Goal: Transaction & Acquisition: Book appointment/travel/reservation

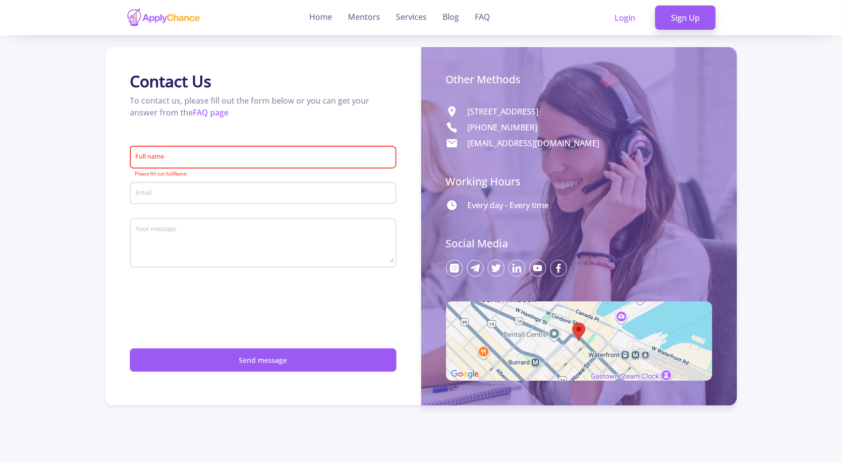
click at [338, 132] on div "Contact Us To contact us, please fill out the form below or you can get your an…" at bounding box center [263, 226] width 316 height 358
click at [366, 21] on link "Mentors" at bounding box center [364, 17] width 32 height 35
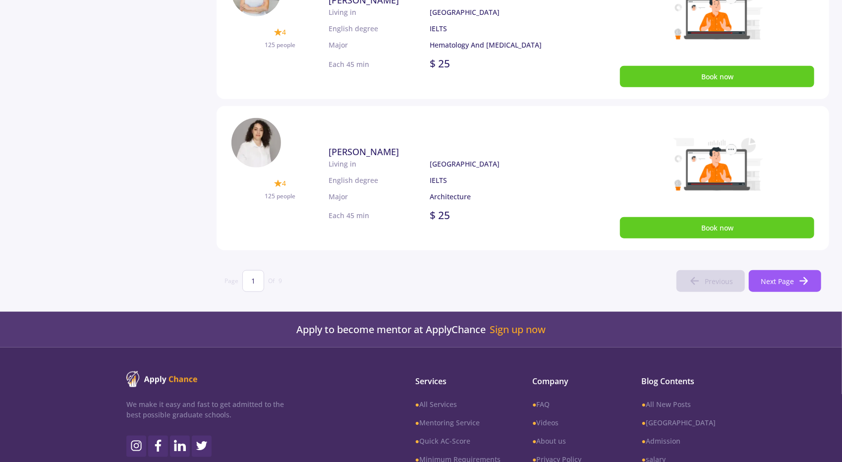
scroll to position [719, 0]
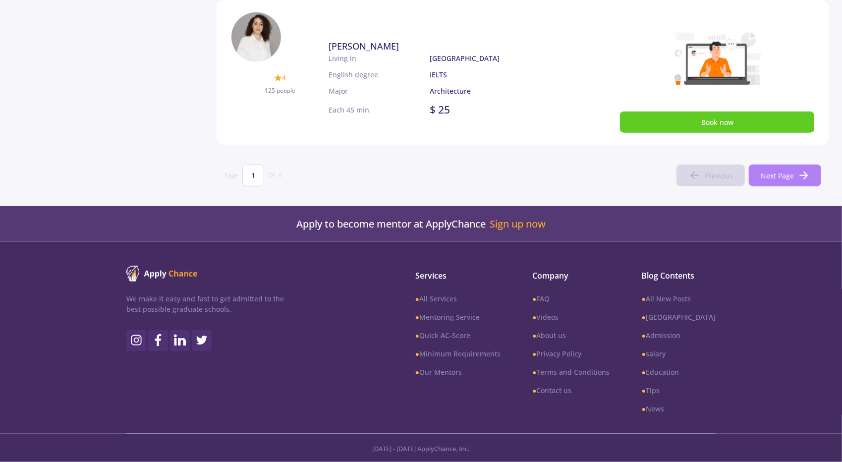
click at [783, 164] on button "Next Page" at bounding box center [785, 175] width 72 height 22
click at [800, 178] on icon at bounding box center [804, 175] width 12 height 12
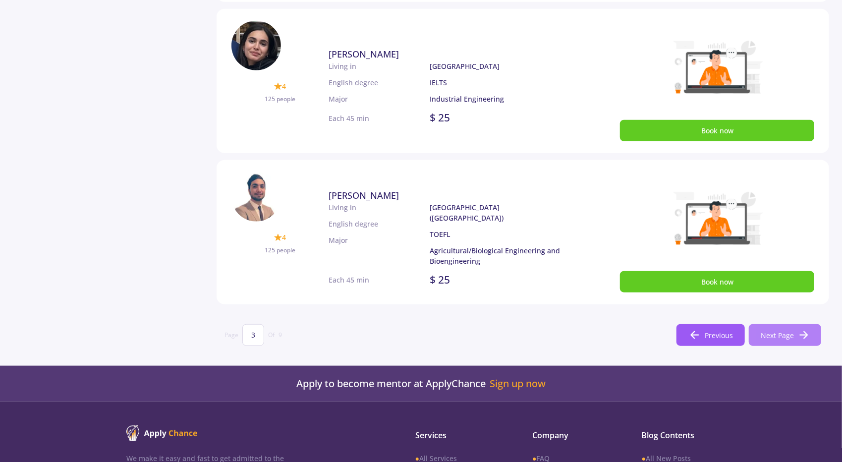
scroll to position [589, 0]
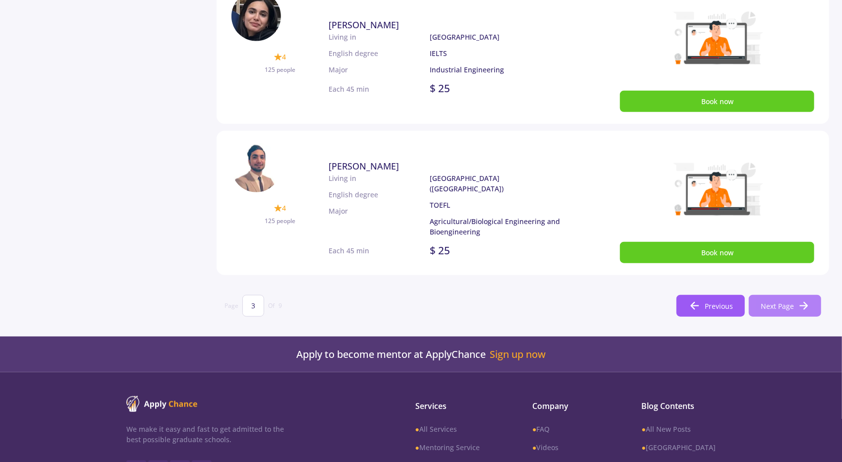
click at [803, 314] on button "Next Page" at bounding box center [785, 306] width 72 height 22
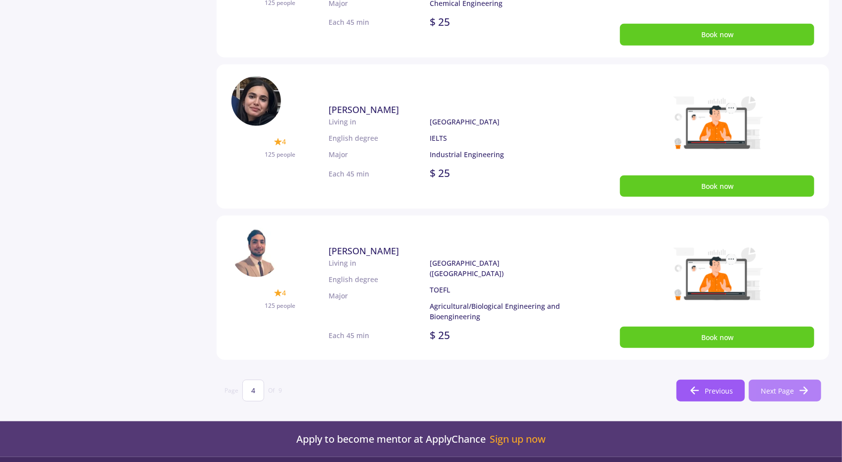
scroll to position [507, 0]
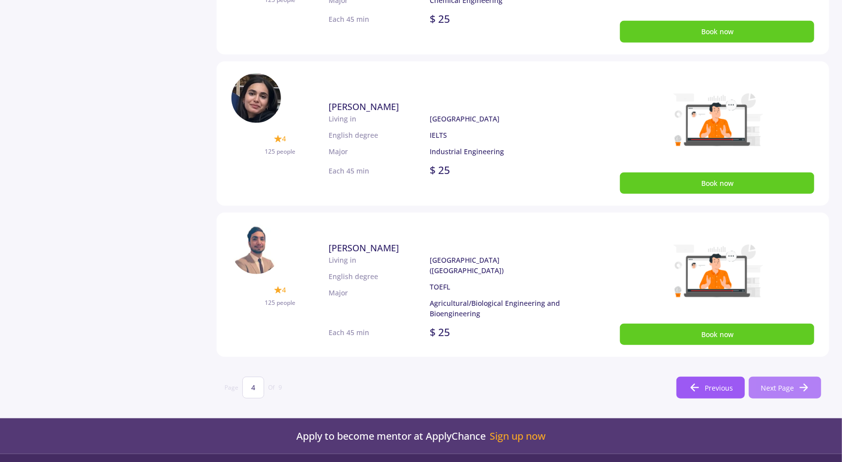
click at [798, 387] on icon at bounding box center [804, 388] width 12 height 12
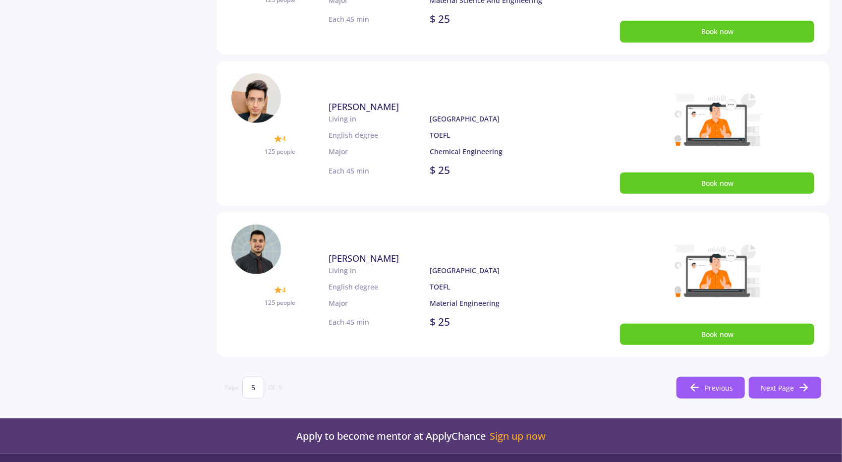
click at [806, 400] on section "Page 5 Of 9 Previous Next Page" at bounding box center [523, 388] width 612 height 38
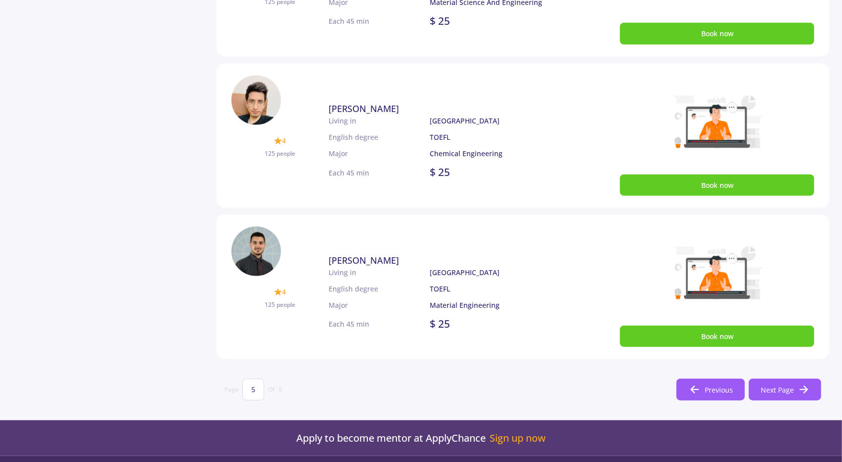
scroll to position [527, 0]
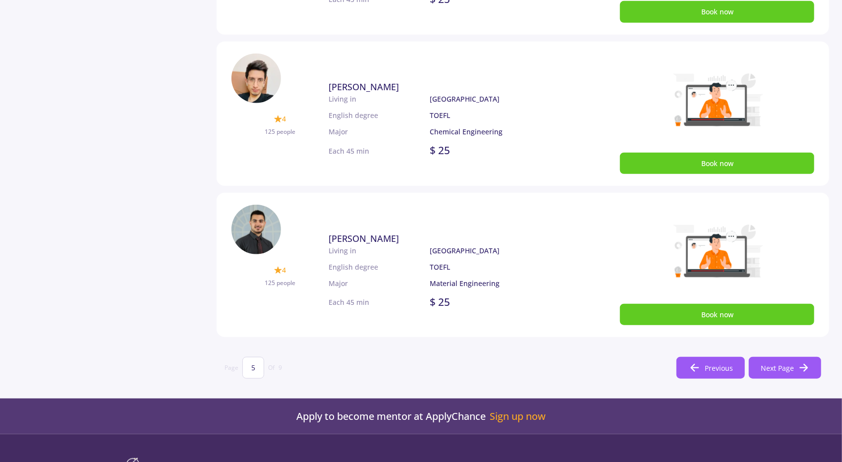
click at [788, 354] on section "Page 5 Of 9 Previous Next Page" at bounding box center [523, 368] width 612 height 38
click at [784, 364] on span "Next Page" at bounding box center [777, 368] width 33 height 10
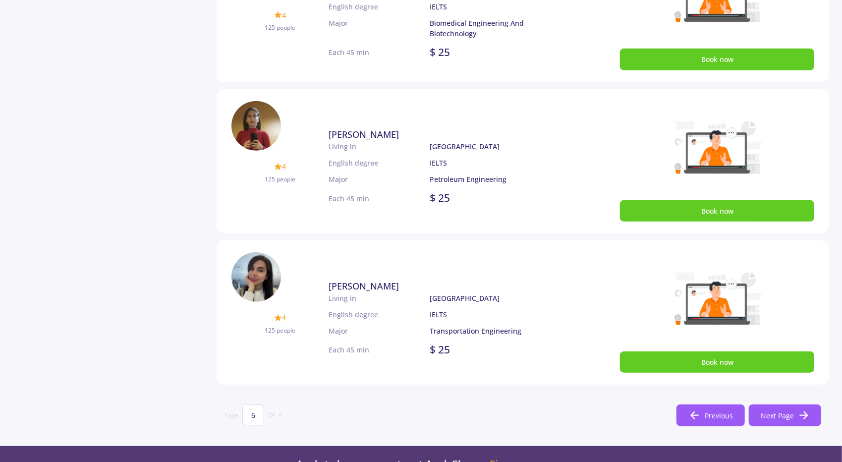
scroll to position [479, 0]
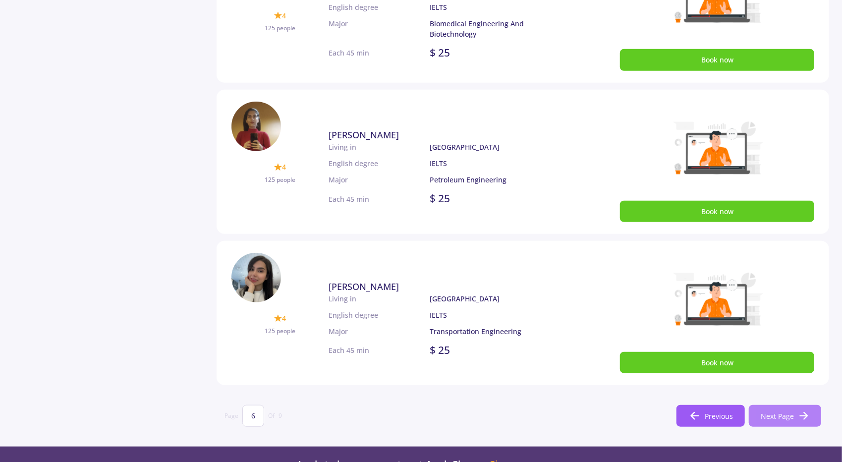
click at [775, 412] on span "Next Page" at bounding box center [777, 416] width 33 height 10
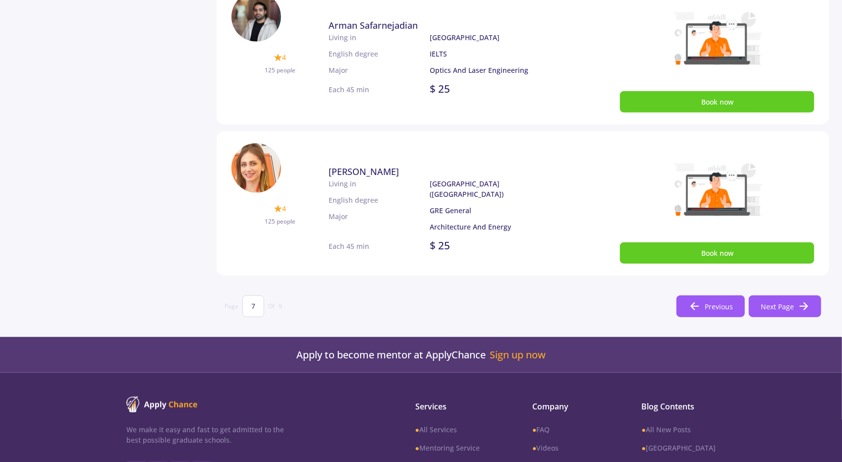
scroll to position [537, 0]
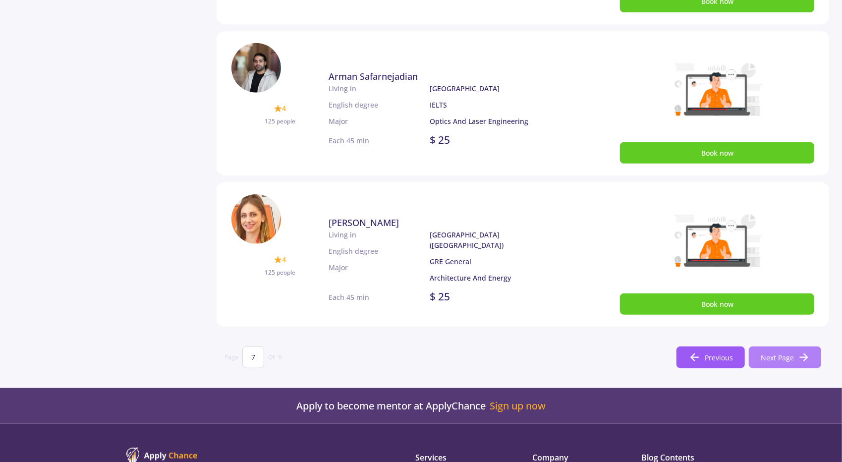
click at [766, 354] on span "Next Page" at bounding box center [777, 357] width 33 height 10
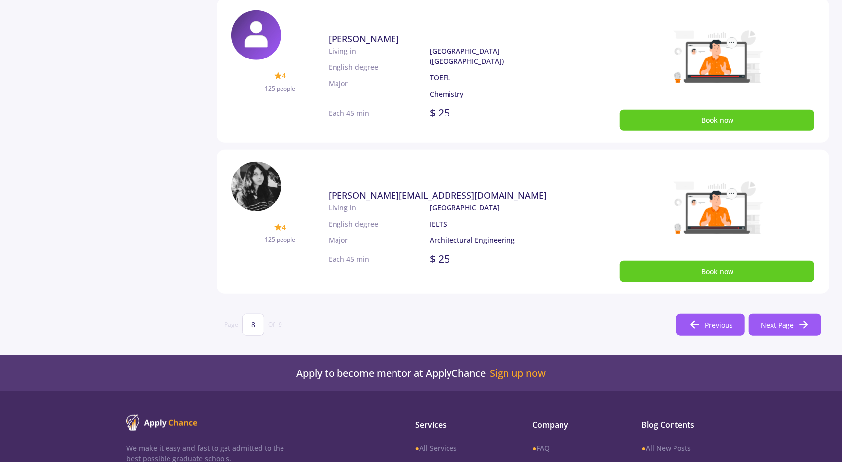
scroll to position [570, 0]
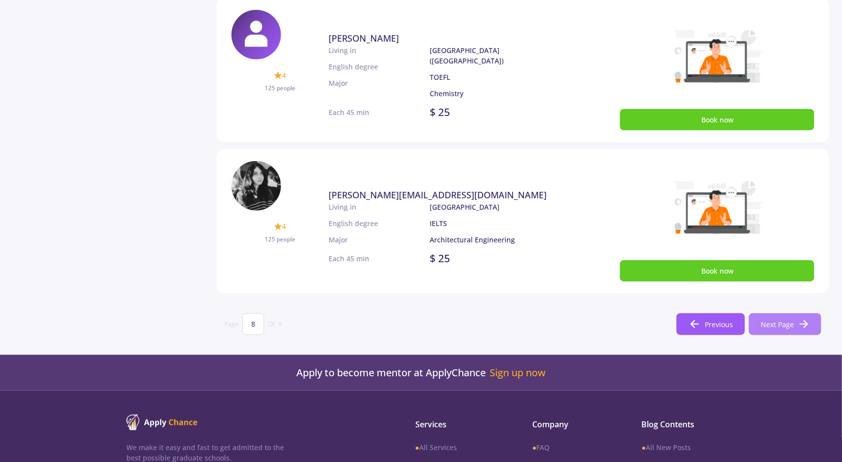
click at [803, 317] on button "Next Page" at bounding box center [785, 324] width 72 height 22
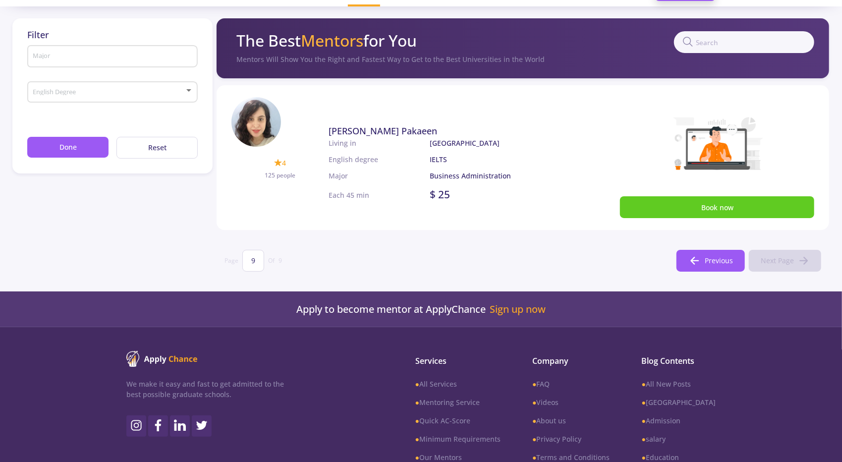
scroll to position [28, 0]
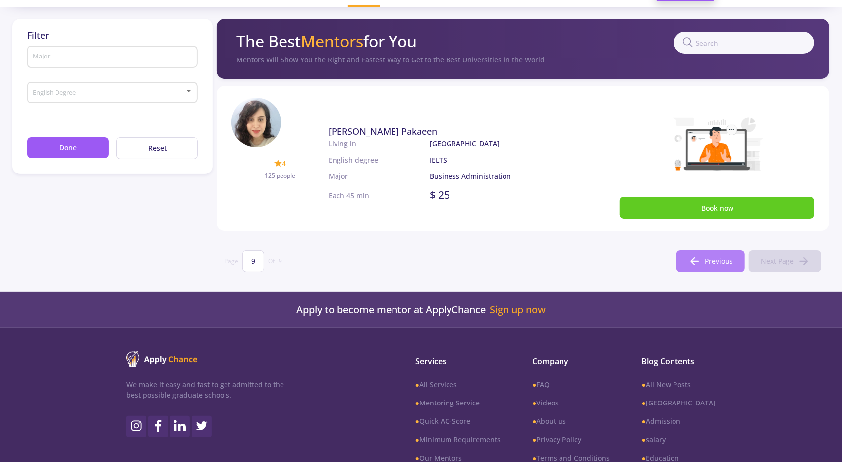
click at [698, 256] on icon at bounding box center [695, 261] width 12 height 12
type input "8"
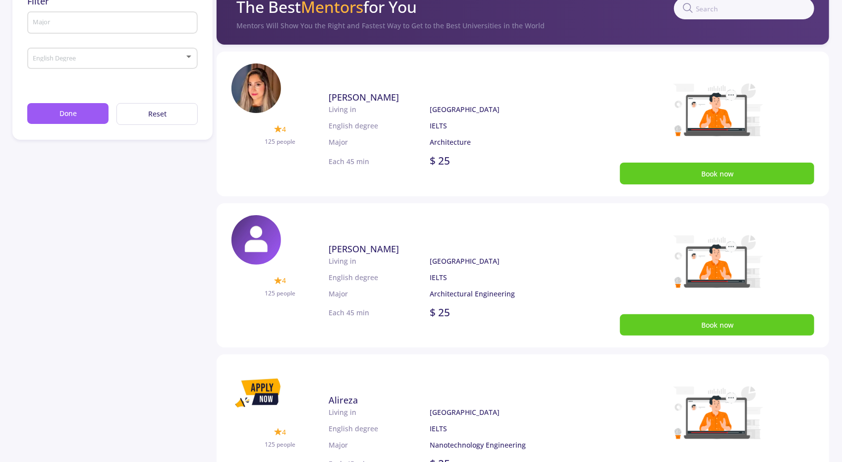
scroll to position [0, 0]
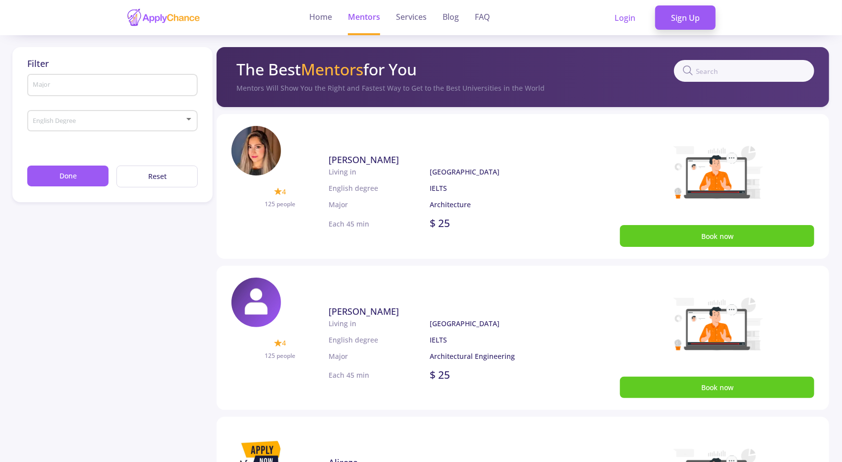
click at [372, 27] on link "Mentors" at bounding box center [364, 17] width 32 height 35
click at [359, 23] on link "Mentors" at bounding box center [364, 17] width 32 height 35
click at [321, 11] on link "Home" at bounding box center [320, 17] width 23 height 35
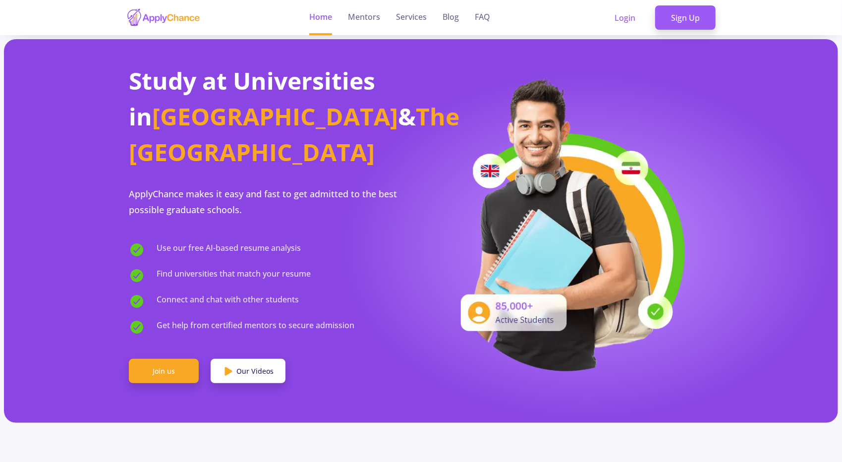
click at [341, 14] on ul "Home Mentors Services Blog FAQ" at bounding box center [399, 17] width 197 height 35
drag, startPoint x: 347, startPoint y: 14, endPoint x: 360, endPoint y: 14, distance: 12.4
click at [360, 14] on ul "Home Mentors Services Blog FAQ" at bounding box center [399, 17] width 197 height 35
click at [360, 14] on link "Mentors" at bounding box center [364, 17] width 32 height 35
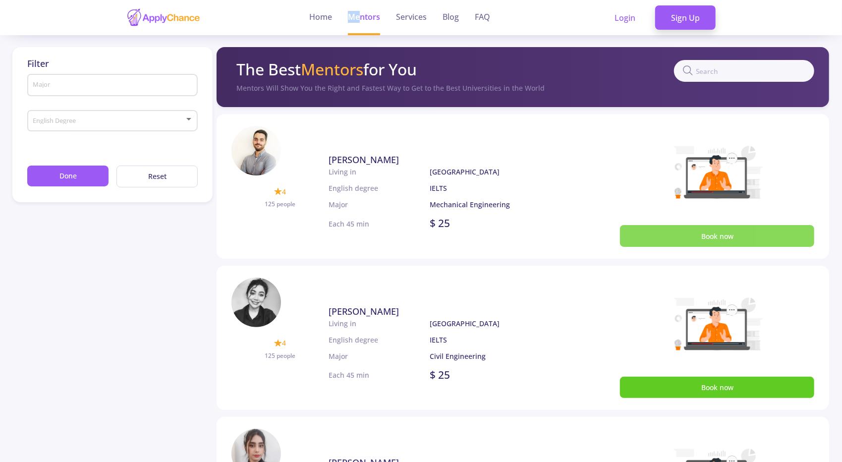
click at [668, 232] on button "Book now" at bounding box center [717, 235] width 194 height 21
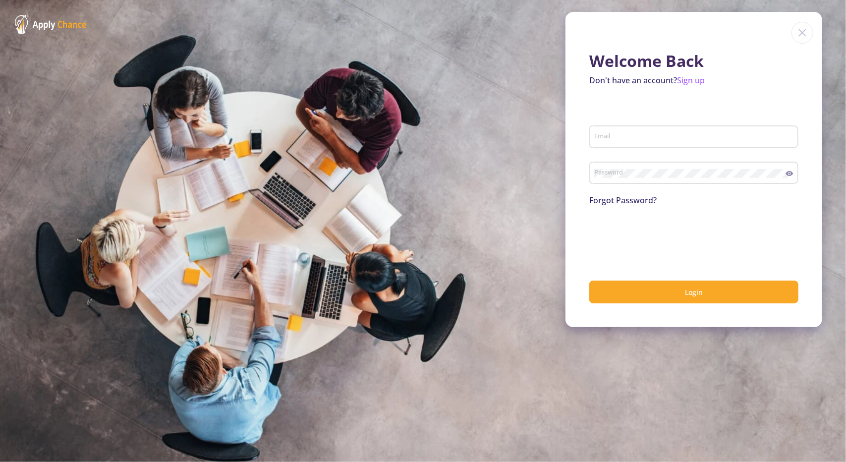
type input "hasaniamirmahdi@yahoo.com"
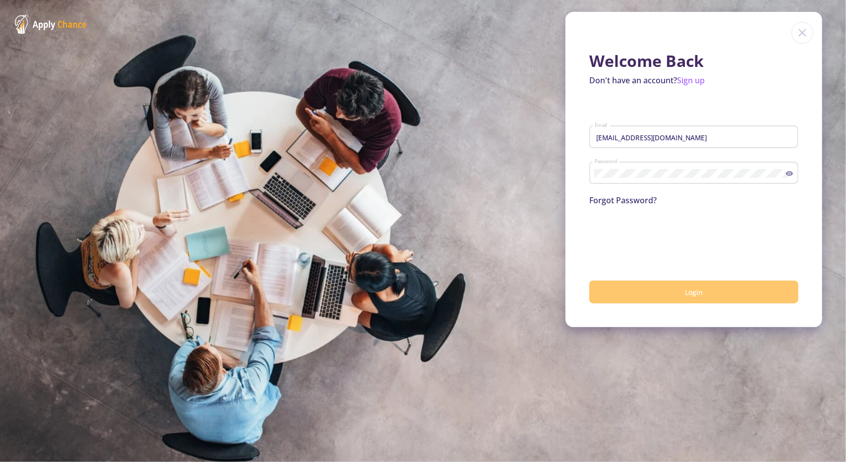
click at [651, 285] on button "Login" at bounding box center [693, 291] width 209 height 23
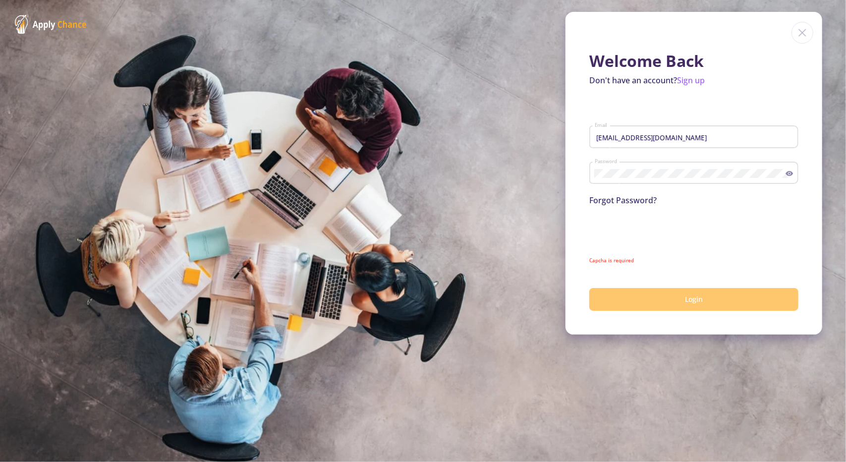
click at [626, 293] on button "Login" at bounding box center [693, 299] width 209 height 23
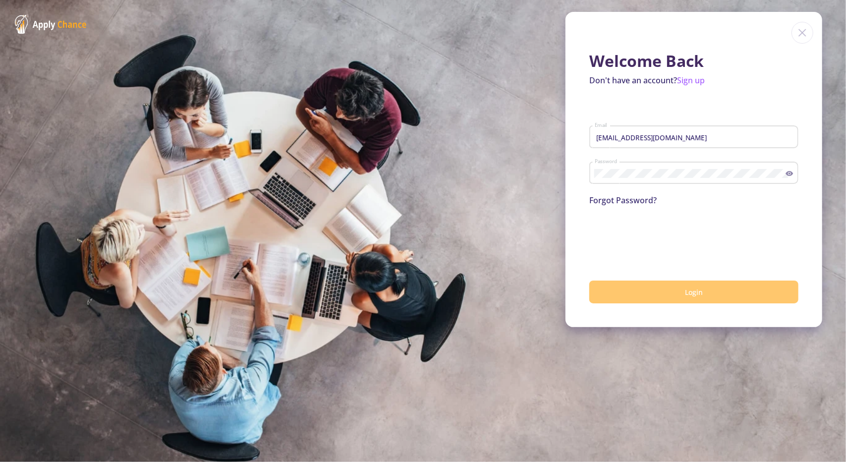
click at [731, 291] on button "Login" at bounding box center [693, 291] width 209 height 23
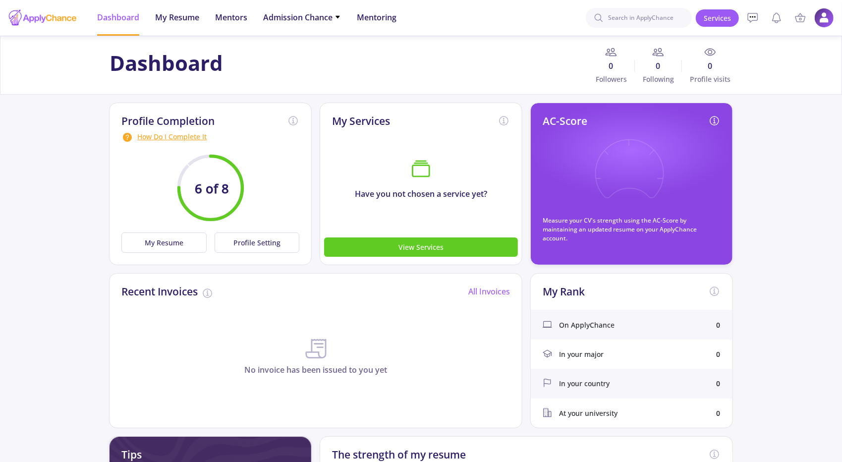
click at [584, 363] on div "In your major 0" at bounding box center [632, 353] width 202 height 29
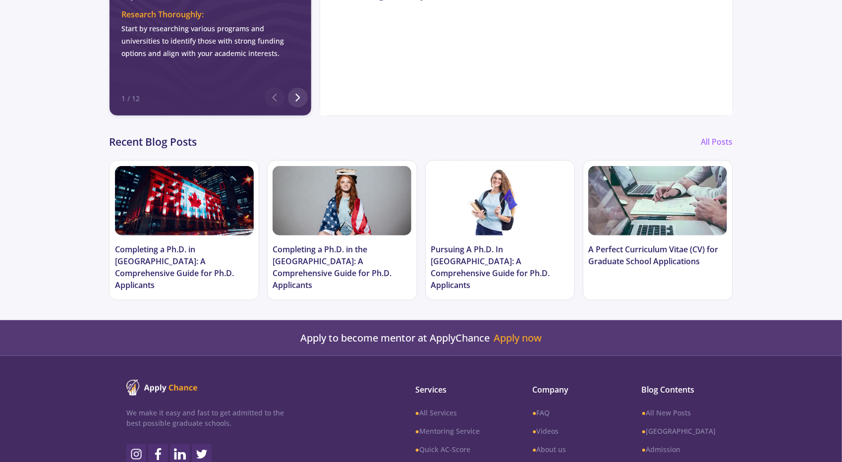
scroll to position [560, 0]
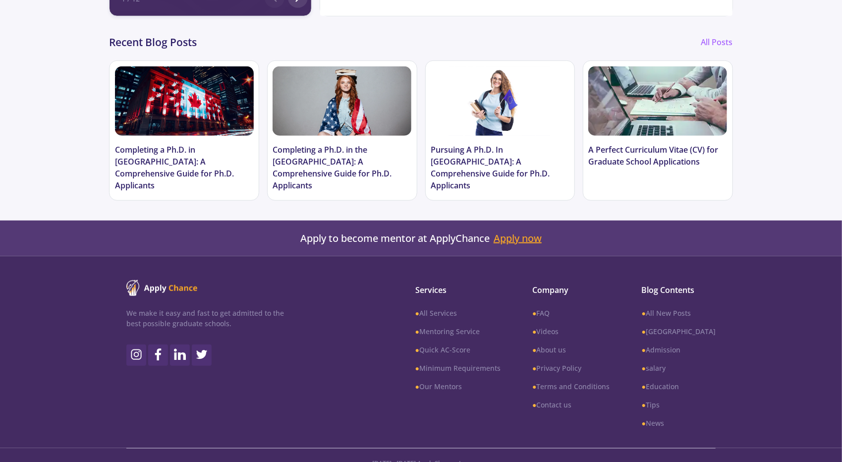
click at [515, 232] on link "Apply now" at bounding box center [517, 238] width 48 height 12
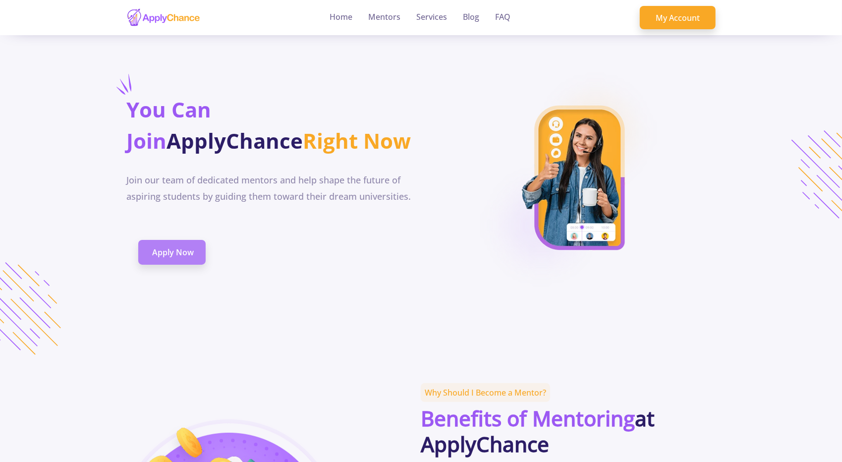
click at [163, 258] on span "Apply Now" at bounding box center [173, 252] width 42 height 12
click at [189, 247] on span "Apply Now" at bounding box center [173, 252] width 42 height 12
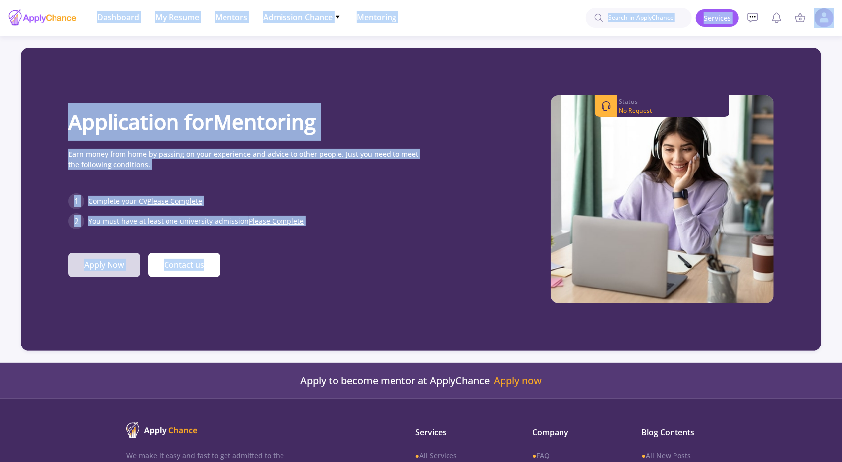
drag, startPoint x: 189, startPoint y: 247, endPoint x: 260, endPoint y: 277, distance: 77.0
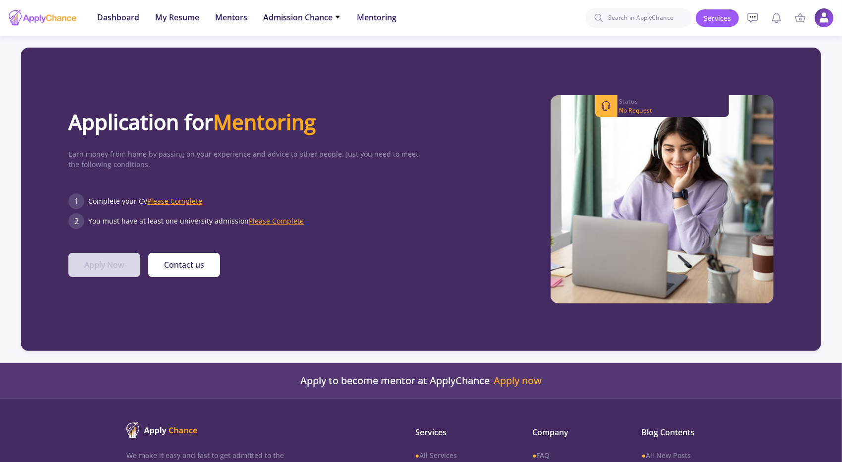
click at [267, 279] on div "Application for Mentoring Earn money from home by passing on your experience an…" at bounding box center [244, 199] width 352 height 208
click at [196, 200] on span "Please Complete" at bounding box center [174, 200] width 55 height 9
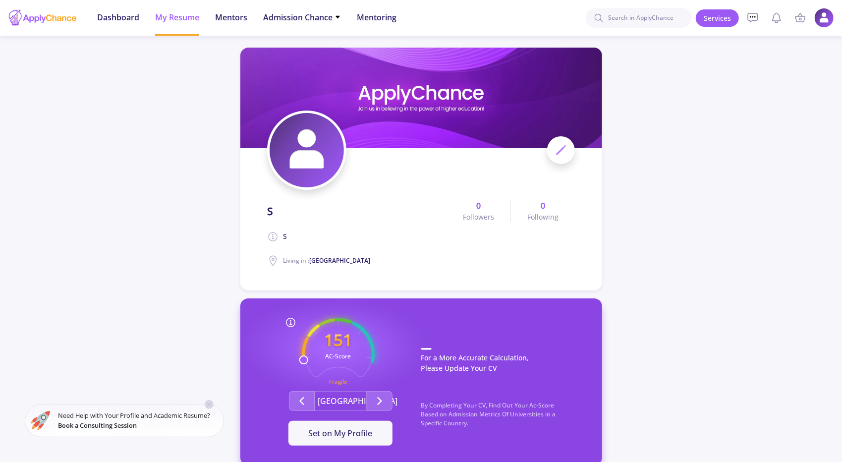
click at [562, 158] on span at bounding box center [561, 150] width 28 height 28
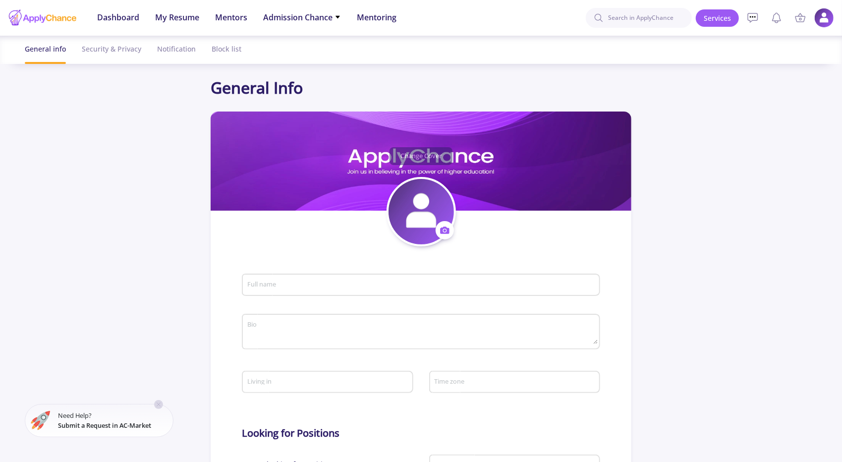
click at [562, 158] on div at bounding box center [421, 231] width 842 height 462
type input "s"
type textarea "s"
type input "Iran"
type input "(UTC+03:30) Tehran"
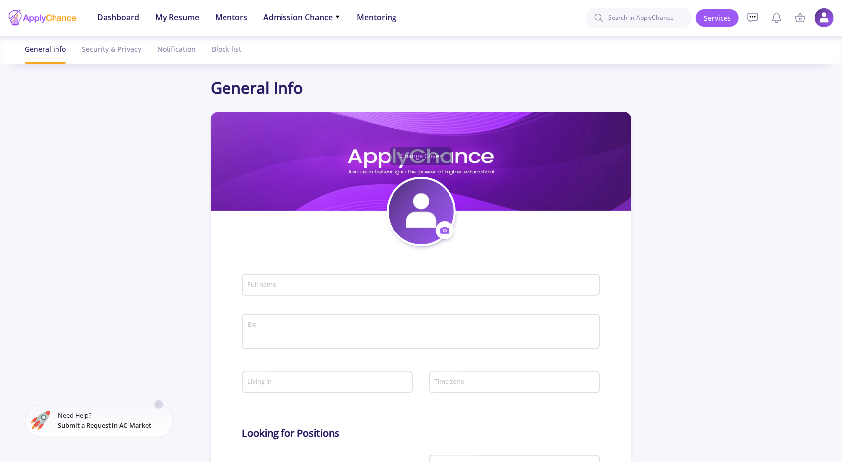
type input "amirmahdiHasani1"
type input "hasaniamirmahdi@yahoo.com"
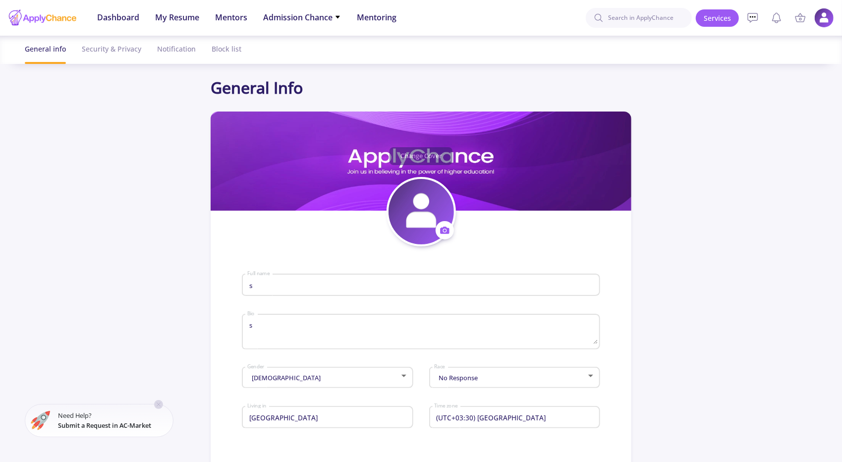
click at [325, 275] on div "s Full name" at bounding box center [421, 283] width 348 height 26
click at [311, 282] on input "s" at bounding box center [422, 285] width 351 height 9
type input "s"
type input "Amirmahdi Hasani"
type input "Australia"
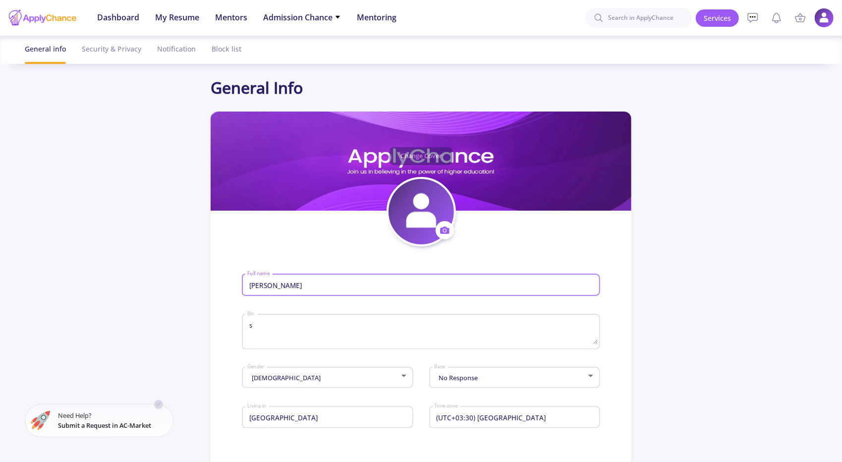
type input "Australia"
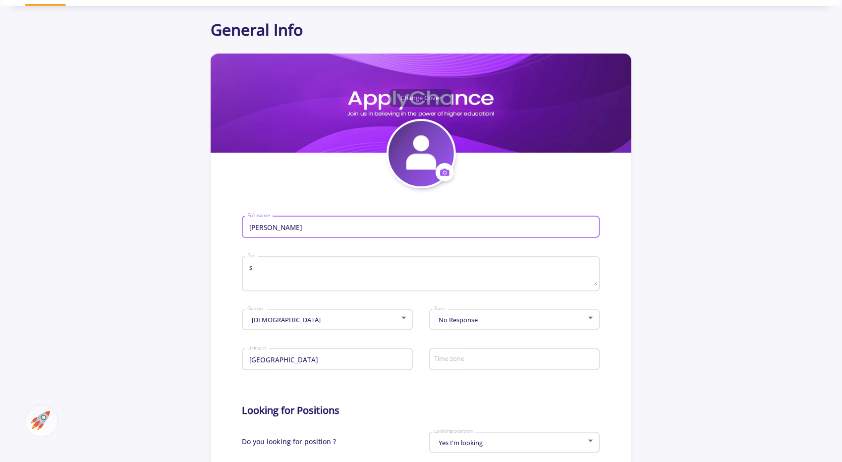
scroll to position [59, 0]
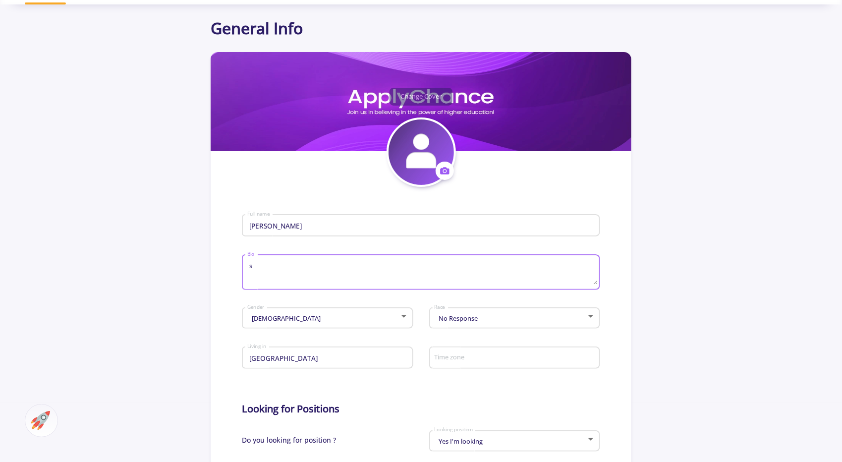
click at [305, 278] on textarea "s" at bounding box center [422, 272] width 351 height 23
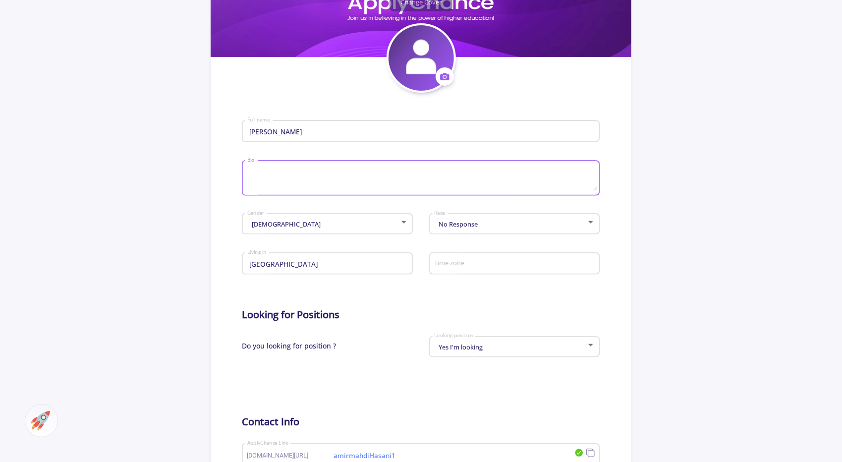
click at [391, 229] on div "Female Gender" at bounding box center [328, 222] width 162 height 25
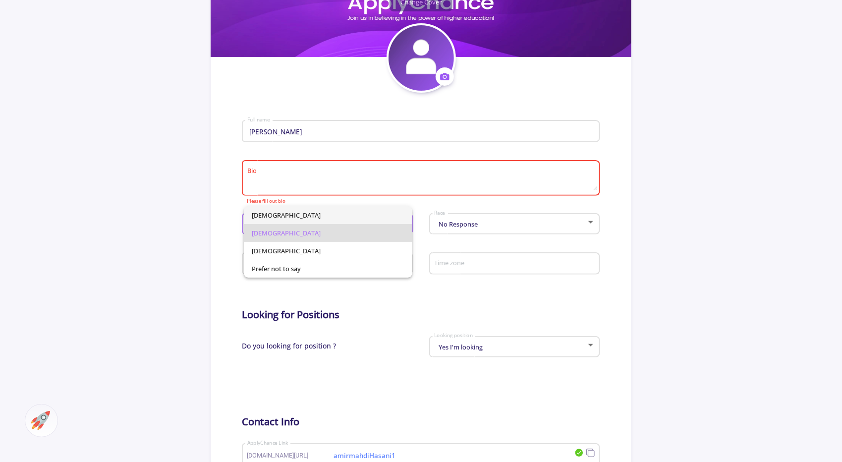
click at [318, 214] on span "Male" at bounding box center [328, 215] width 153 height 18
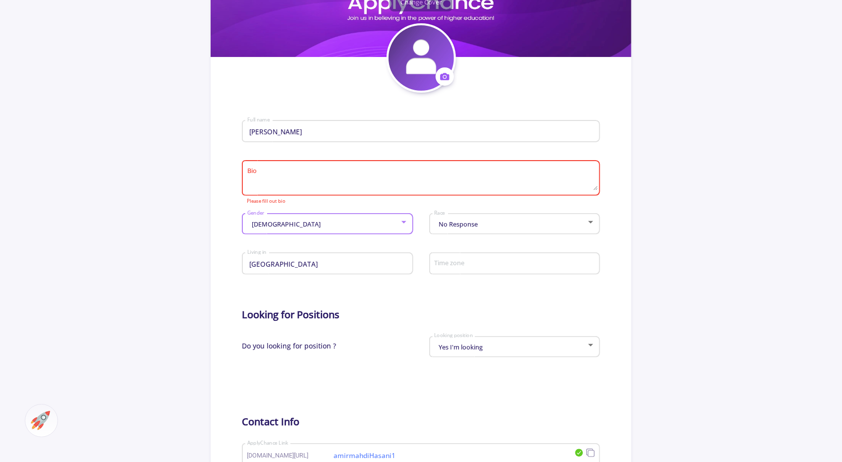
click at [467, 234] on div "No Response Race" at bounding box center [515, 222] width 162 height 25
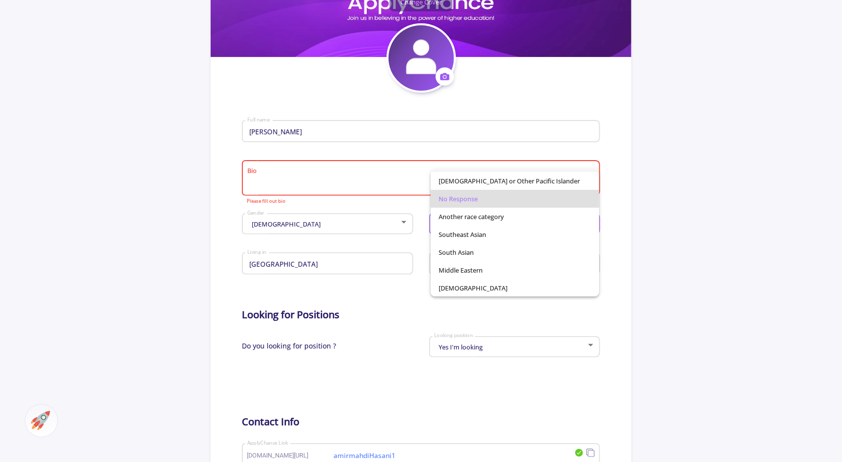
scroll to position [68, 0]
click at [395, 302] on div at bounding box center [421, 231] width 842 height 462
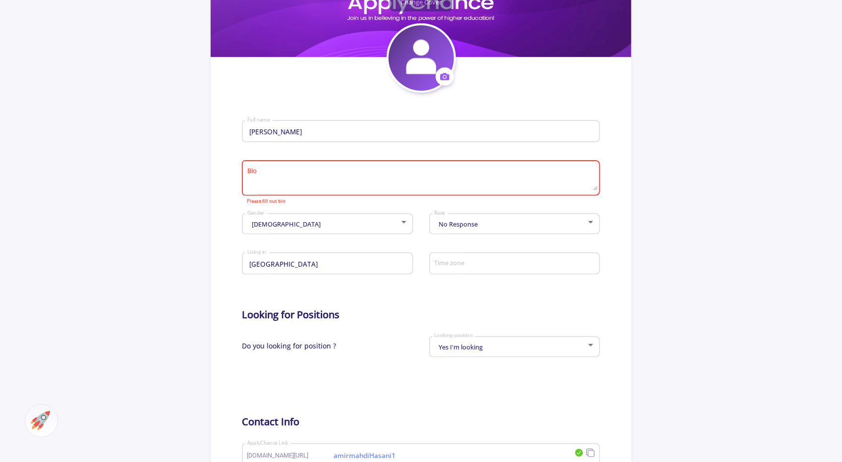
click at [456, 277] on div "Time zone" at bounding box center [514, 266] width 171 height 33
click at [463, 272] on div "Time zone" at bounding box center [515, 262] width 162 height 26
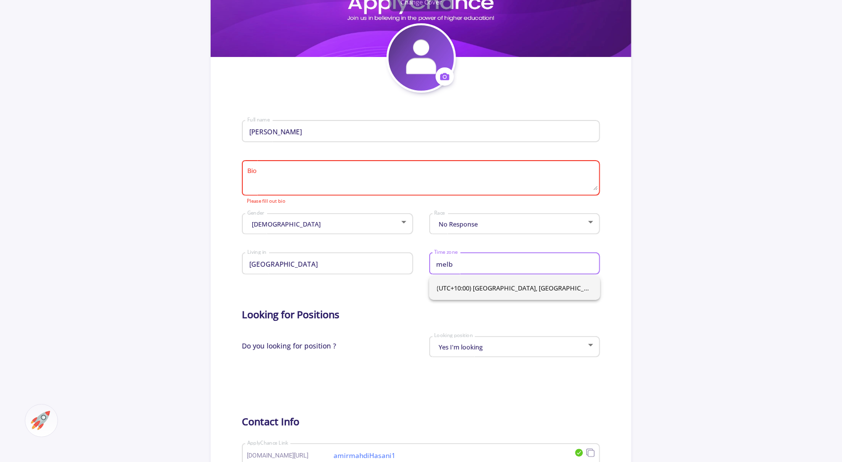
type input "melb"
click at [463, 285] on span "(UTC+10:00) Canberra, Melbourne, Sydney" at bounding box center [514, 288] width 155 height 24
type input "(UTC+10:00) Canberra, Melbourne, Sydney"
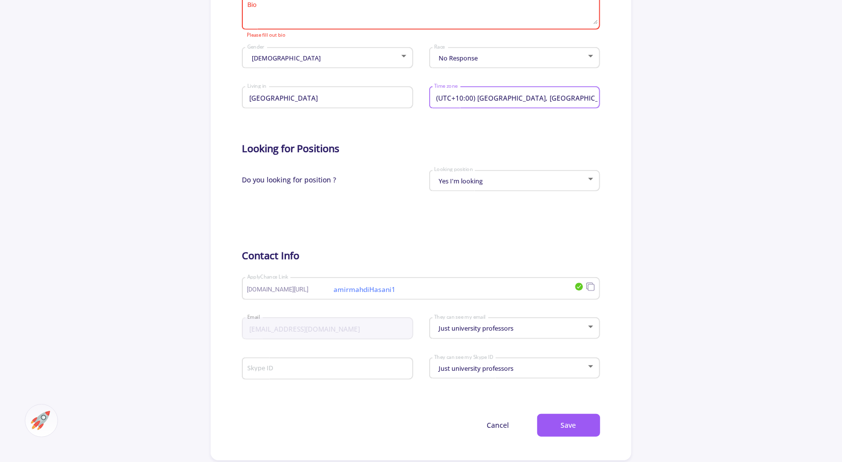
scroll to position [321, 0]
click at [448, 192] on div "Yes I'm looking Looking position" at bounding box center [514, 182] width 171 height 32
click at [450, 190] on div "Yes I'm looking Looking position" at bounding box center [515, 177] width 162 height 25
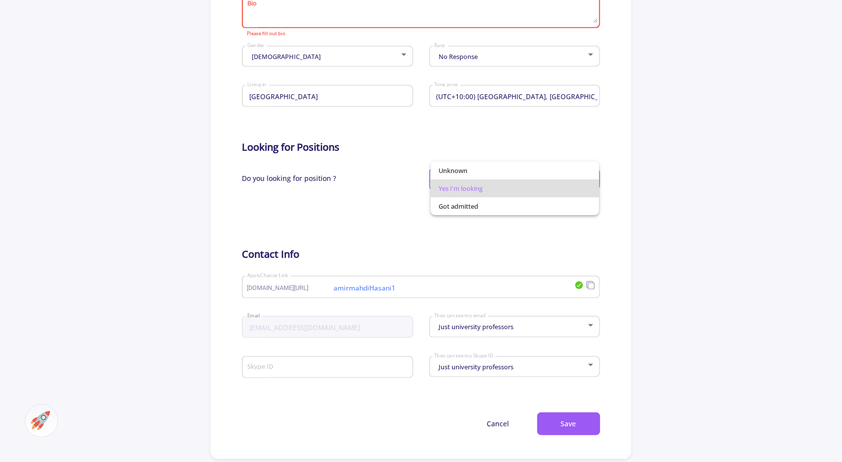
click at [424, 190] on div at bounding box center [421, 231] width 842 height 462
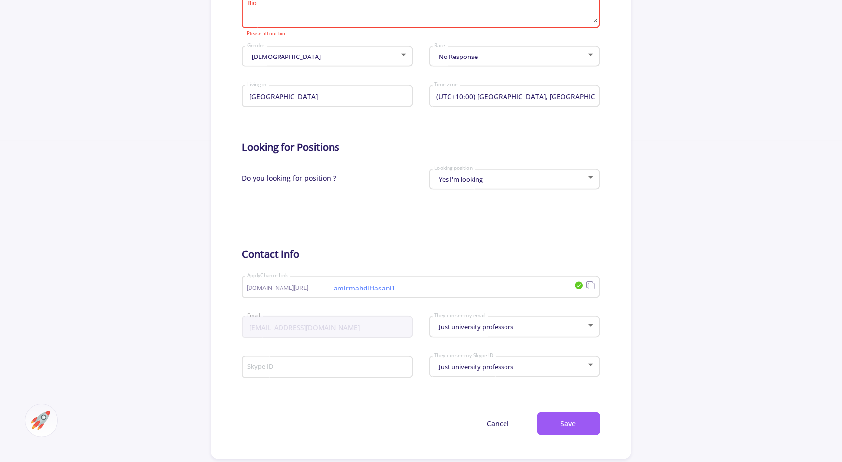
scroll to position [393, 0]
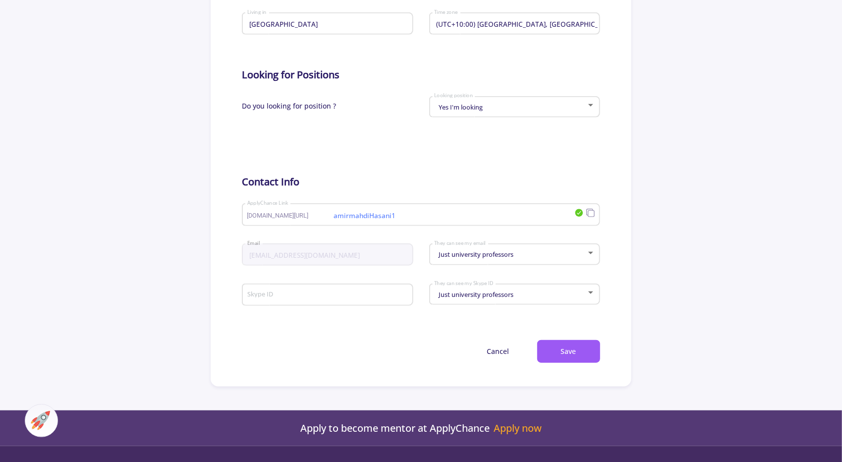
click at [391, 215] on input "amirmahdiHasani1" at bounding box center [388, 215] width 283 height 9
click at [402, 206] on div "amirmahdiHasani1 applychance.com/user-profile/ ApplyChance Link" at bounding box center [411, 213] width 328 height 26
click at [399, 215] on input "amirmahdiHasani1" at bounding box center [388, 215] width 283 height 9
click at [337, 219] on input "amirmahdiHasani" at bounding box center [388, 215] width 283 height 9
click at [370, 222] on div "AmirmahdiHasani applychance.com/user-profile/ ApplyChance Link" at bounding box center [411, 213] width 328 height 26
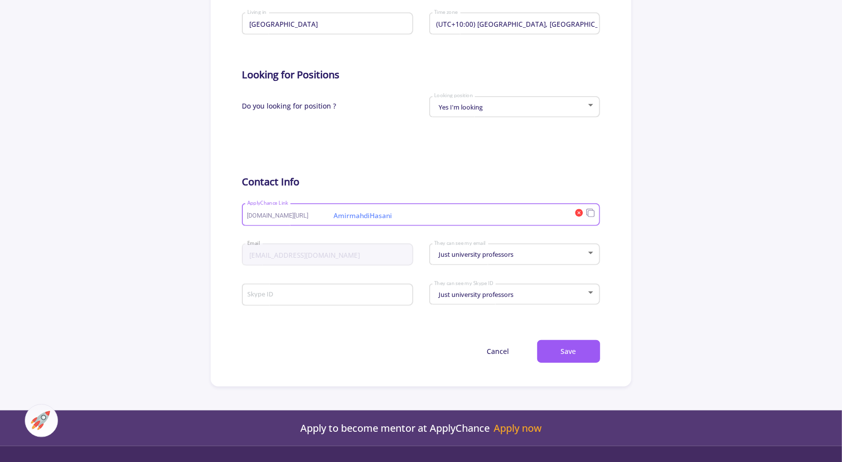
click at [370, 217] on input "AmirmahdiHasani" at bounding box center [388, 215] width 283 height 9
click at [407, 237] on div "hasaniamirmahdi@yahoo.com Email Just university professors They can see my email" at bounding box center [421, 256] width 358 height 40
click at [415, 221] on div "amirmahdiHasani applychance.com/user-profile/ ApplyChance Link" at bounding box center [411, 213] width 328 height 26
click at [403, 216] on input "amirmahdiHasani" at bounding box center [388, 215] width 283 height 9
click at [398, 219] on input "AmirmahdiHasani" at bounding box center [388, 215] width 283 height 9
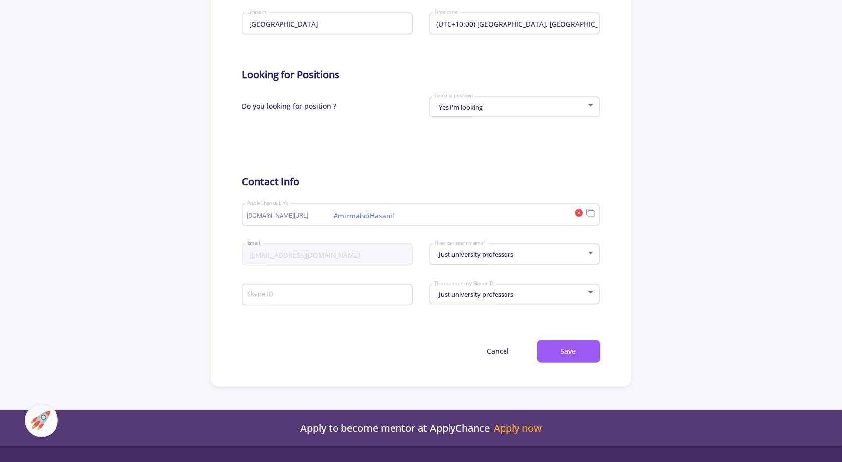
click at [400, 243] on div "hasaniamirmahdi@yahoo.com Email" at bounding box center [328, 253] width 162 height 26
click at [335, 217] on input "AmirmahdiHasani1" at bounding box center [388, 215] width 283 height 9
click at [412, 215] on input "AmirmahdiHasani1" at bounding box center [388, 215] width 283 height 9
click at [363, 218] on input "AmirmahdiHasani1" at bounding box center [388, 215] width 283 height 9
click at [377, 238] on div "hasaniamirmahdi@yahoo.com Email Just university professors They can see my email" at bounding box center [421, 256] width 358 height 40
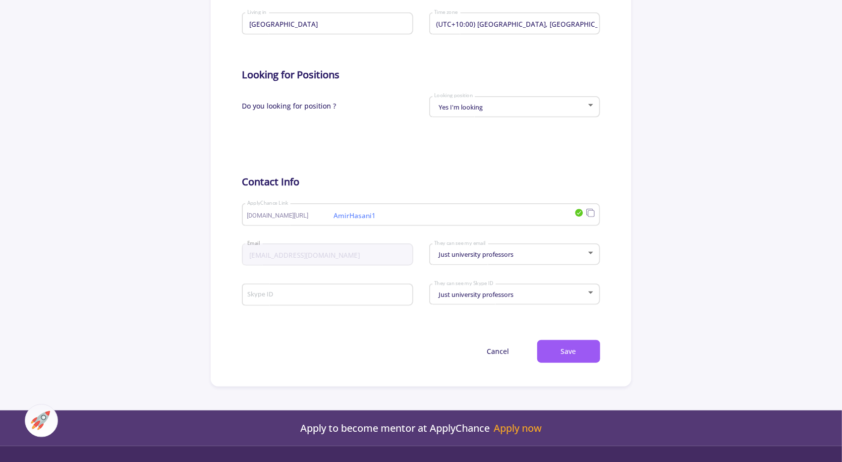
click at [386, 216] on input "AmirHasani1" at bounding box center [388, 215] width 283 height 9
click at [384, 239] on div "hasaniamirmahdi@yahoo.com Email Just university professors They can see my email" at bounding box center [421, 256] width 358 height 40
click at [393, 219] on input "AmirHasani" at bounding box center [388, 215] width 283 height 9
type input "AmirHasani-1"
click at [384, 238] on div "hasaniamirmahdi@yahoo.com Email Just university professors They can see my email" at bounding box center [421, 256] width 358 height 40
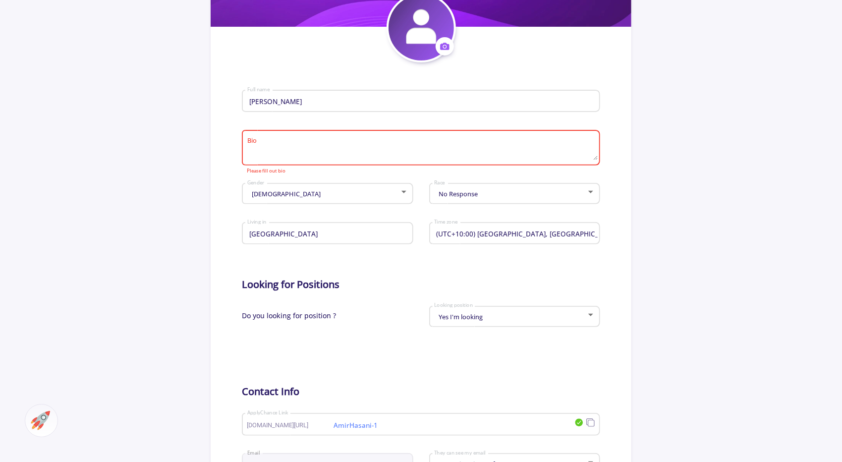
scroll to position [183, 0]
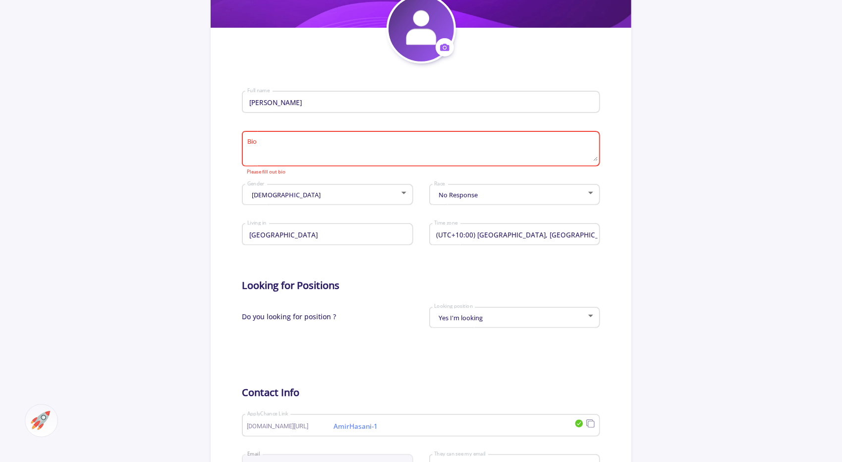
drag, startPoint x: 280, startPoint y: 103, endPoint x: 290, endPoint y: 123, distance: 22.8
click at [280, 103] on input "Amirmahdi Hasani" at bounding box center [422, 102] width 351 height 9
type input "Amirmahdi Hasani"
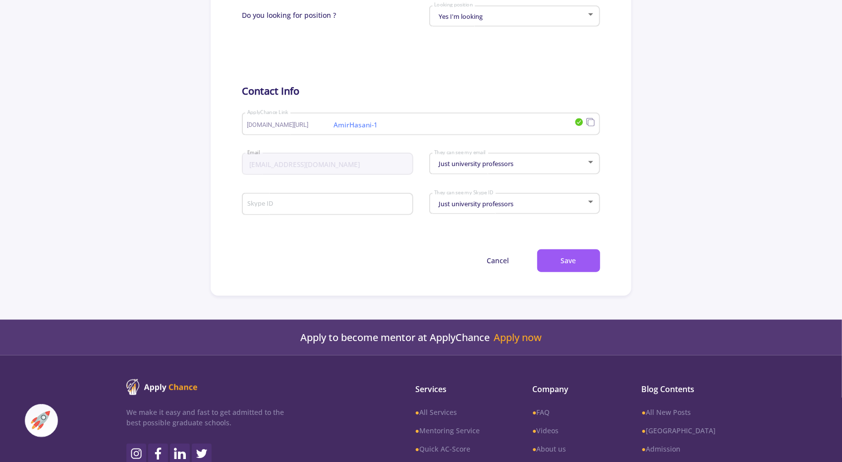
scroll to position [484, 0]
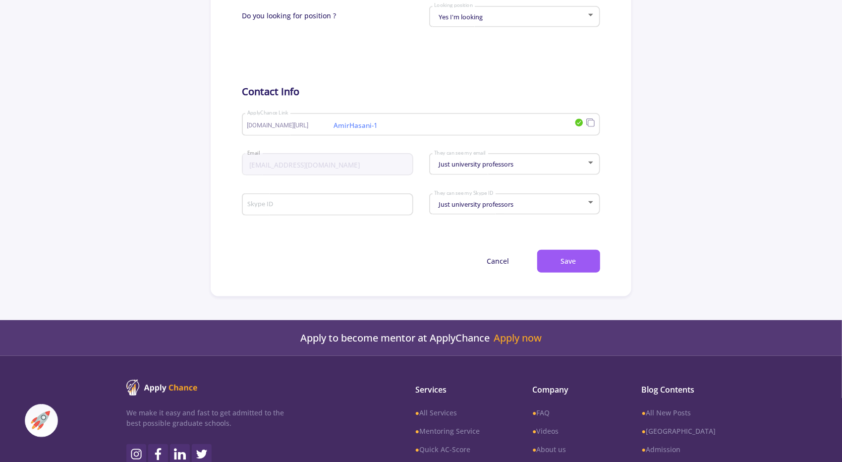
click at [448, 208] on span "Just university professors" at bounding box center [474, 204] width 77 height 9
click at [424, 267] on div at bounding box center [421, 231] width 842 height 462
click at [476, 170] on div "Just university professors They can see my email" at bounding box center [515, 162] width 162 height 25
click at [319, 103] on div at bounding box center [421, 231] width 842 height 462
click at [456, 171] on div "Just university professors They can see my email" at bounding box center [515, 162] width 162 height 25
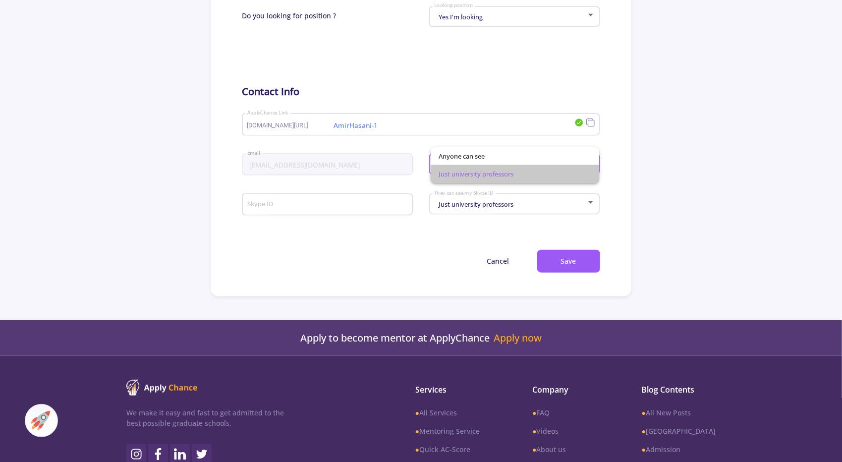
click at [456, 171] on span "Just university professors" at bounding box center [514, 174] width 153 height 18
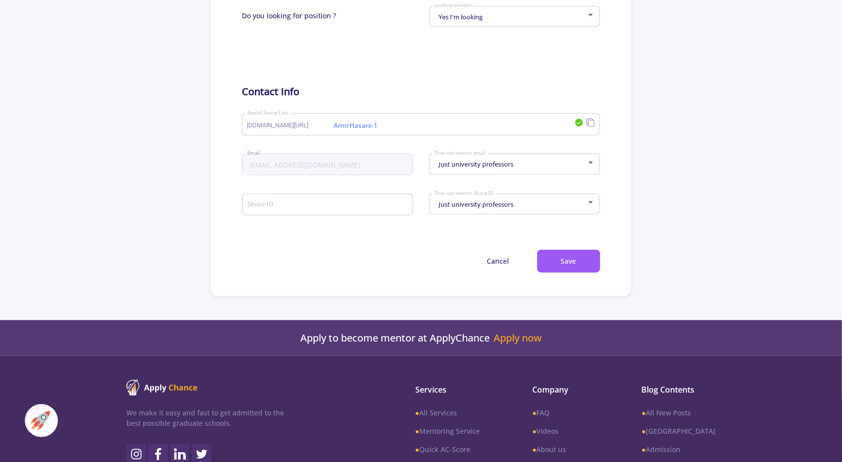
click at [454, 202] on div "Just university professors They can see my Skype ID" at bounding box center [515, 202] width 162 height 25
click at [393, 247] on div at bounding box center [421, 231] width 842 height 462
click at [476, 204] on span "Just university professors" at bounding box center [474, 204] width 77 height 9
click at [470, 237] on div at bounding box center [421, 231] width 842 height 462
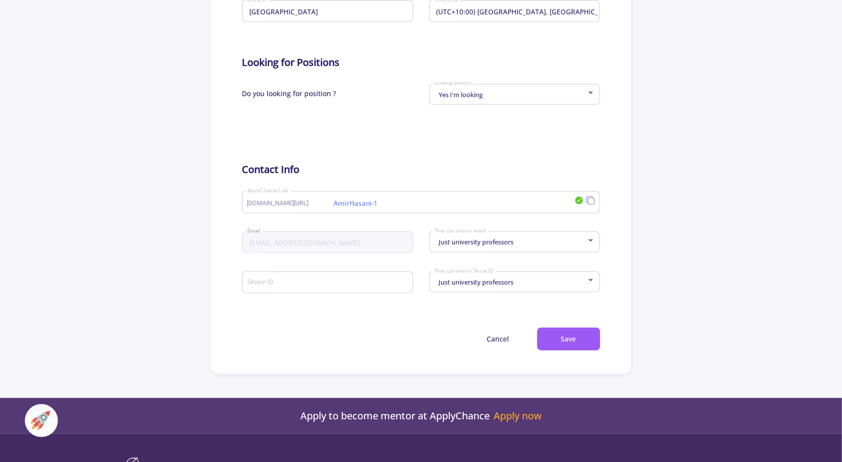
scroll to position [404, 0]
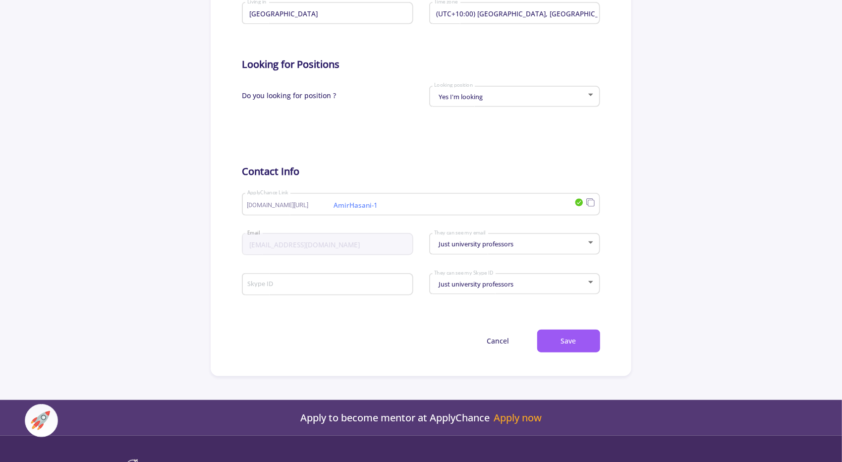
click at [327, 293] on div "Skype ID" at bounding box center [328, 283] width 162 height 26
type input "s"
click at [577, 336] on button "Save" at bounding box center [568, 340] width 63 height 23
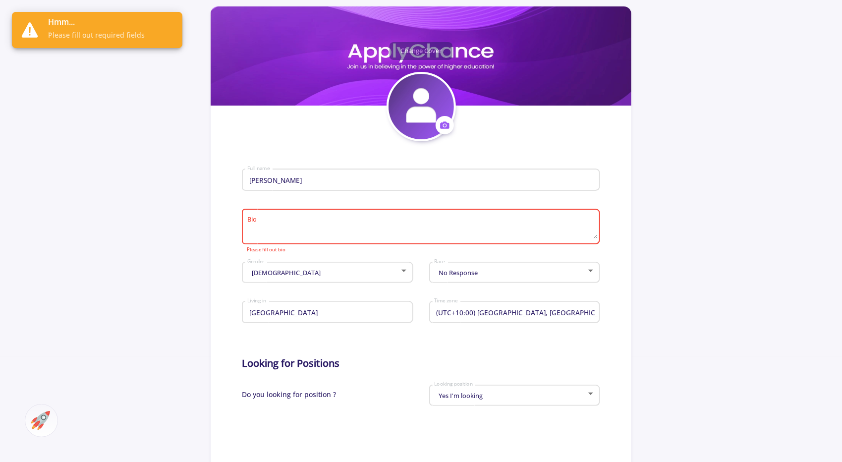
scroll to position [104, 0]
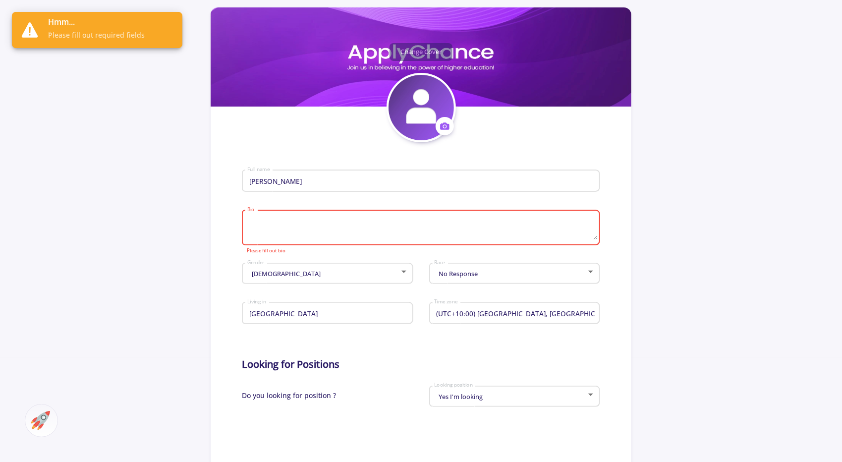
click at [454, 224] on textarea "Bio" at bounding box center [422, 228] width 351 height 23
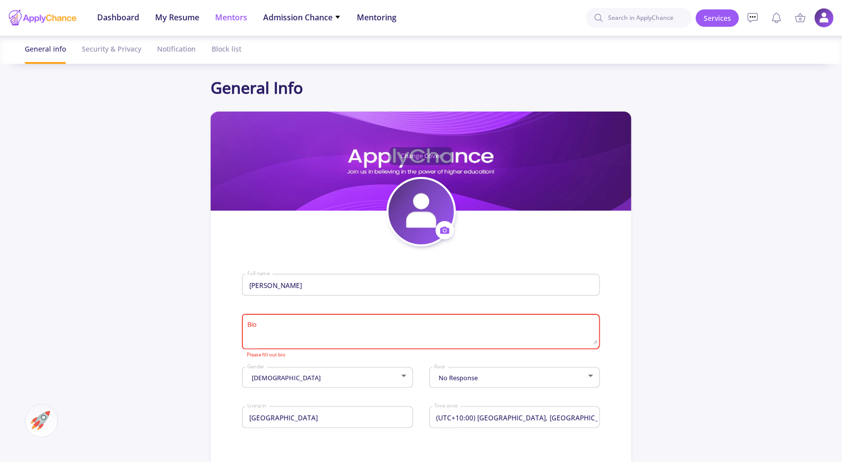
drag, startPoint x: 236, startPoint y: 14, endPoint x: 224, endPoint y: 17, distance: 12.4
drag, startPoint x: 224, startPoint y: 17, endPoint x: 112, endPoint y: 155, distance: 177.4
click at [112, 155] on app-general-setting "General Info Change Cover Change cover Remove cover Change photo Remove photo A…" at bounding box center [421, 428] width 842 height 704
drag, startPoint x: 233, startPoint y: 18, endPoint x: 28, endPoint y: 26, distance: 204.8
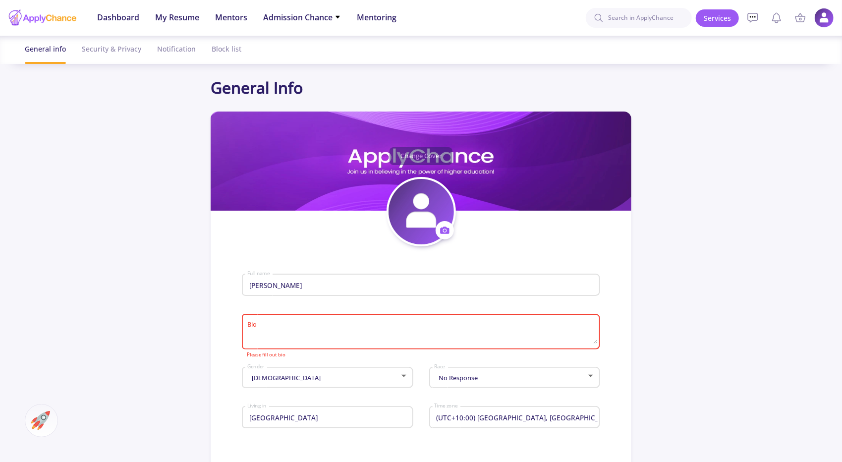
drag, startPoint x: 79, startPoint y: 14, endPoint x: 59, endPoint y: 18, distance: 20.2
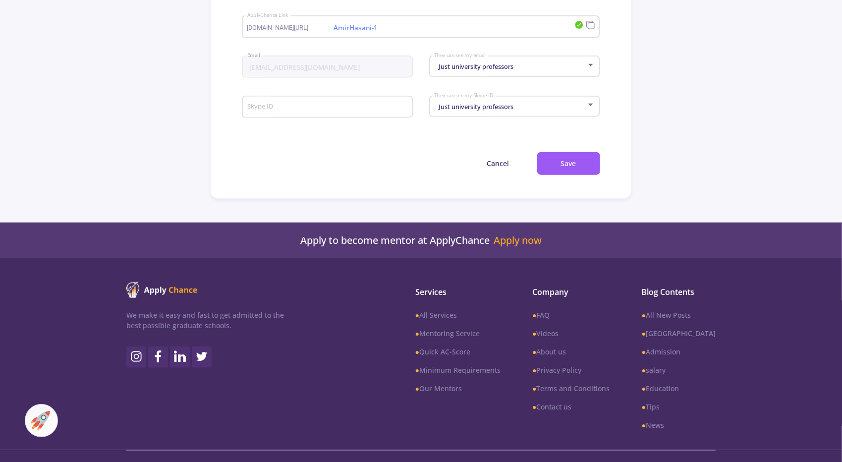
scroll to position [600, 0]
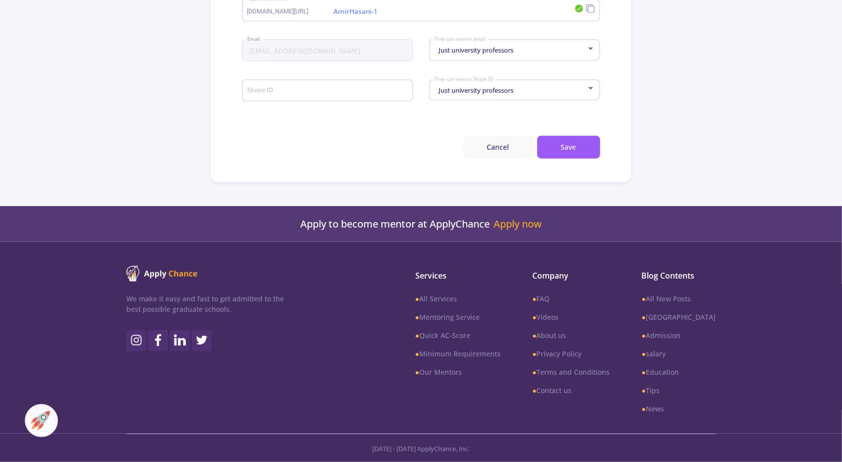
click at [509, 146] on button "Cancel" at bounding box center [498, 147] width 70 height 23
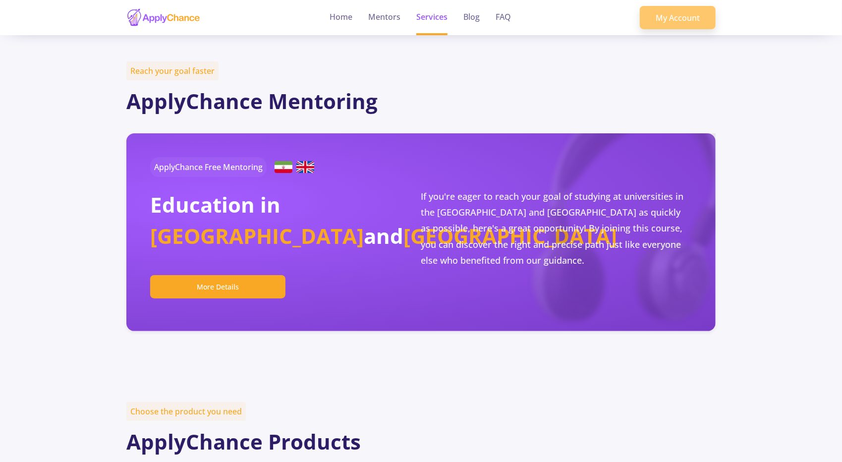
click at [702, 19] on link "My Account" at bounding box center [678, 18] width 76 height 24
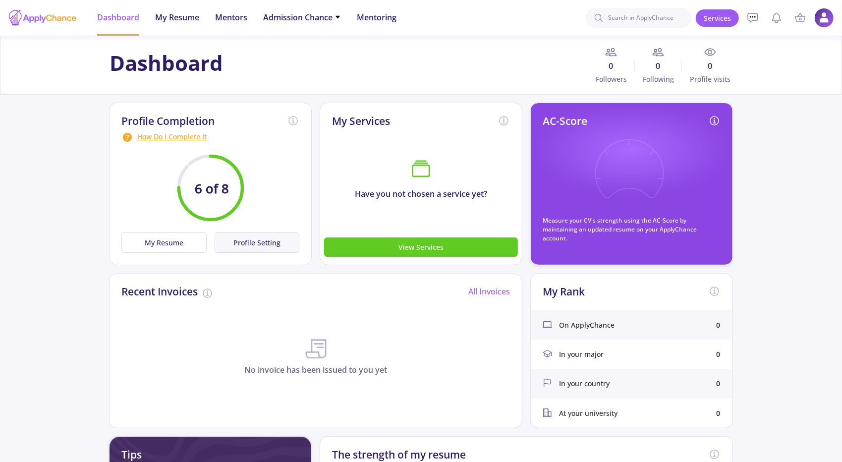
click at [275, 242] on button "Profile Setting" at bounding box center [257, 242] width 85 height 20
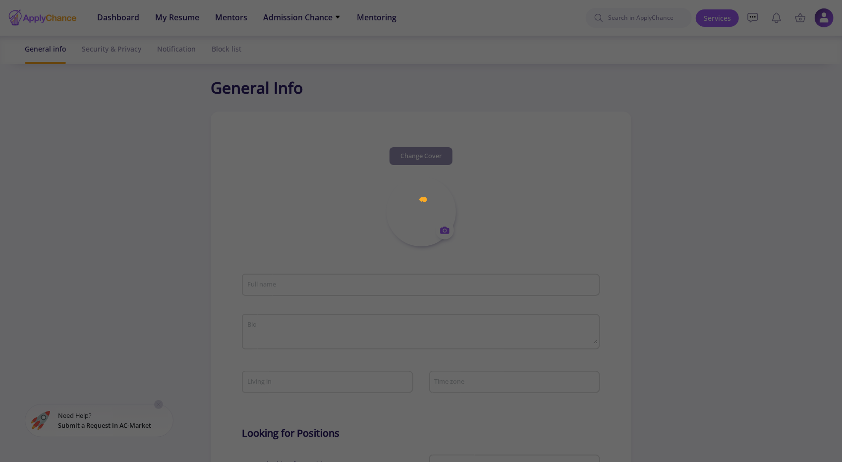
type input "s"
type textarea "s"
type input "(UTC+03:30) [GEOGRAPHIC_DATA]"
type input "amirmahdiHasani1"
type input "[EMAIL_ADDRESS][DOMAIN_NAME]"
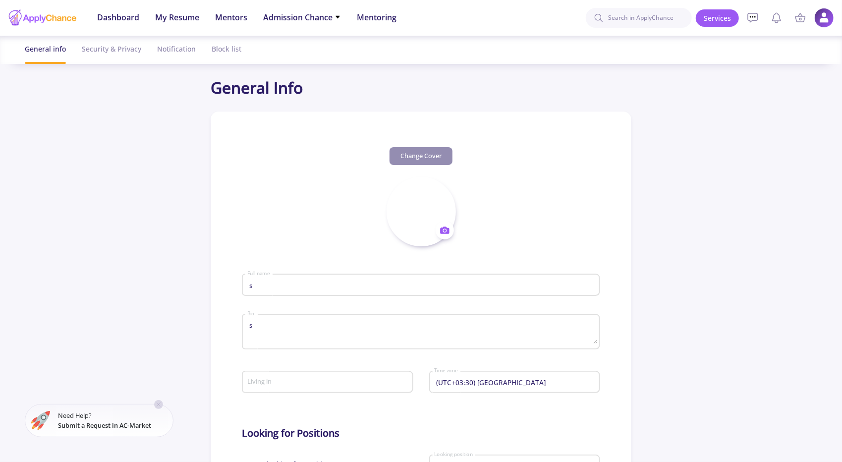
type input "[GEOGRAPHIC_DATA]"
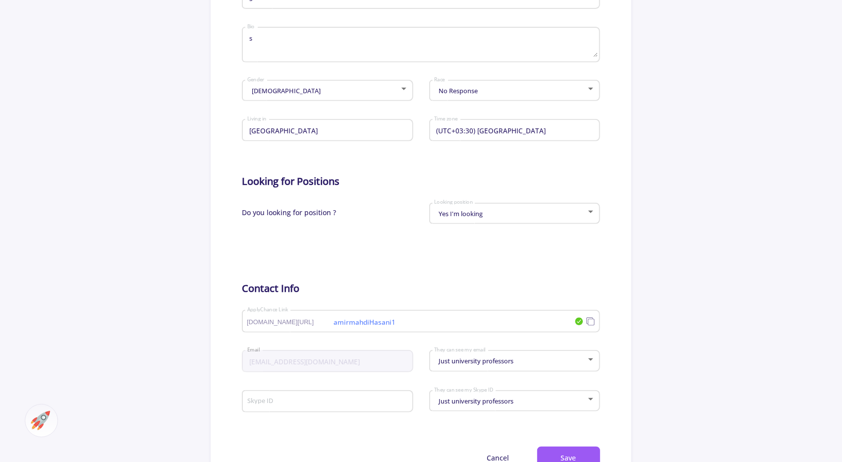
scroll to position [253, 0]
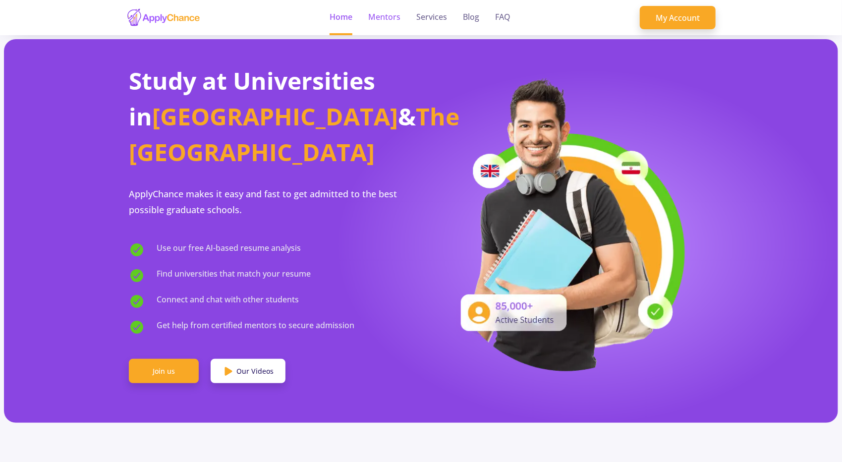
click at [385, 17] on link "Mentors" at bounding box center [384, 17] width 32 height 35
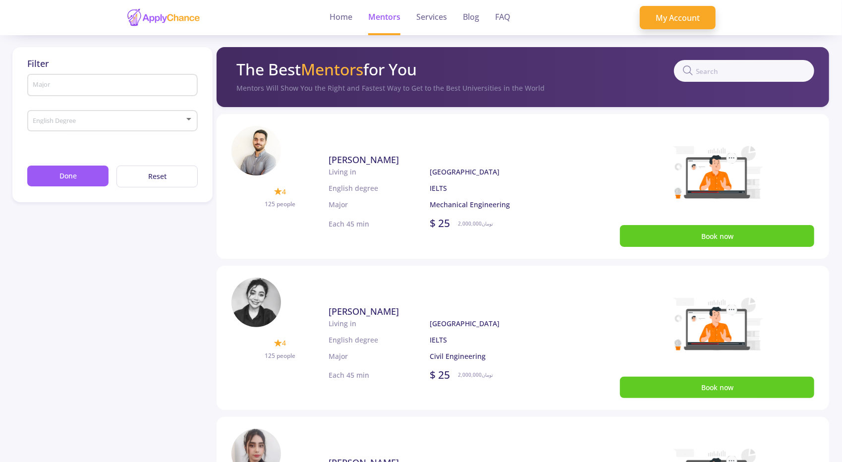
click at [387, 213] on div "Living in English degree Major" at bounding box center [378, 190] width 101 height 49
click at [345, 203] on p "Major" at bounding box center [378, 204] width 101 height 10
click at [352, 184] on p "English degree" at bounding box center [378, 188] width 101 height 10
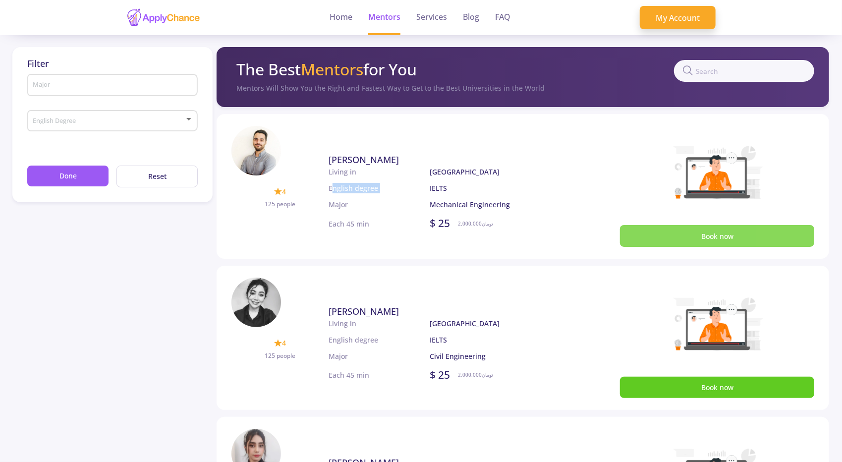
click at [704, 240] on button "Book now" at bounding box center [717, 235] width 194 height 21
click at [690, 227] on button "Book now" at bounding box center [717, 235] width 194 height 21
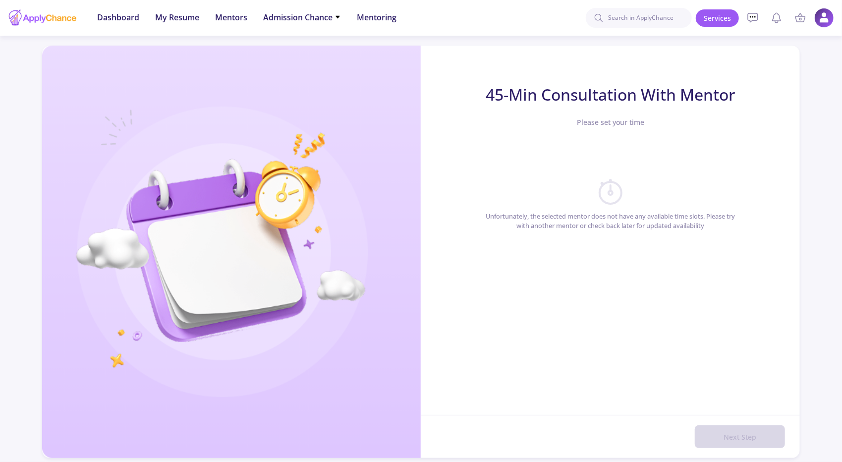
click at [607, 125] on span "Please set your time" at bounding box center [611, 122] width 260 height 10
drag, startPoint x: 617, startPoint y: 171, endPoint x: 616, endPoint y: 179, distance: 7.9
click at [617, 172] on div "Unfortunately, the selected mentor does not have any available time slots. Plea…" at bounding box center [611, 197] width 260 height 90
click at [613, 187] on icon at bounding box center [611, 192] width 32 height 32
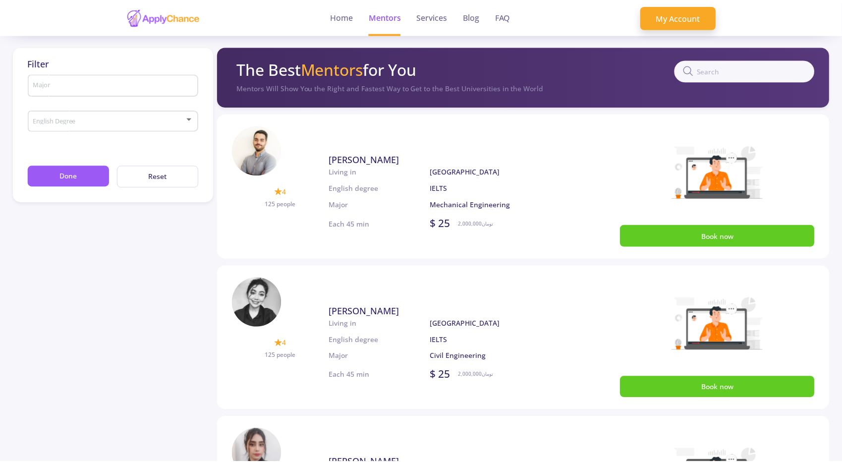
scroll to position [719, 0]
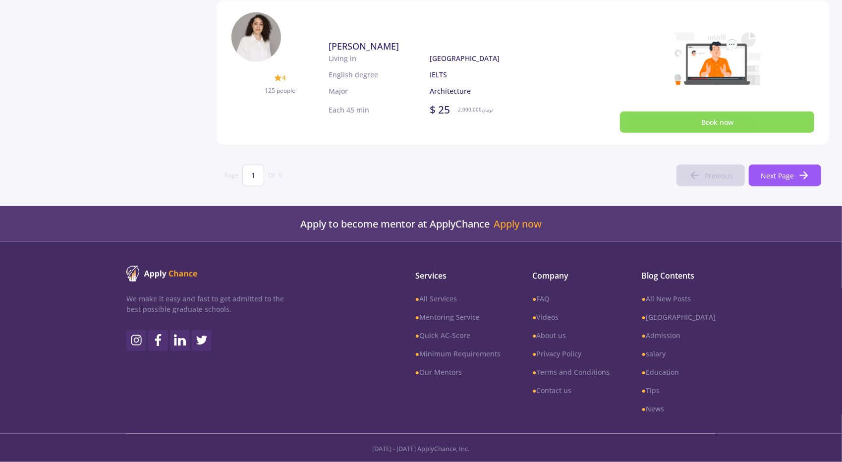
click at [681, 126] on button "Book now" at bounding box center [717, 121] width 194 height 21
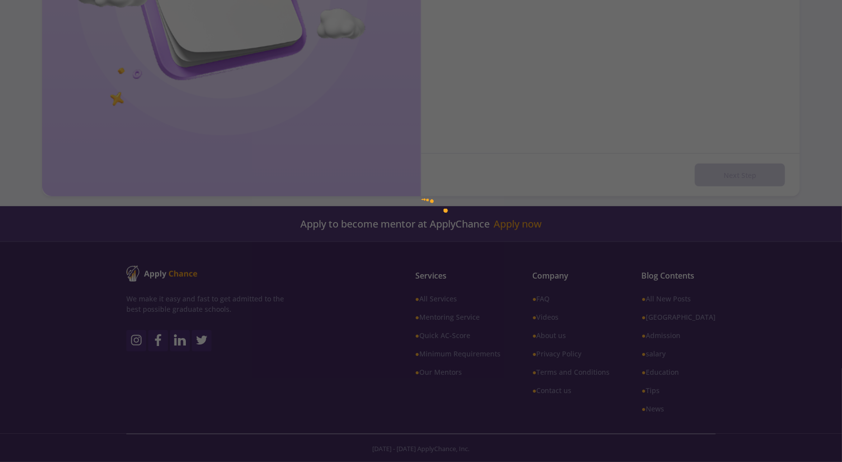
scroll to position [63, 0]
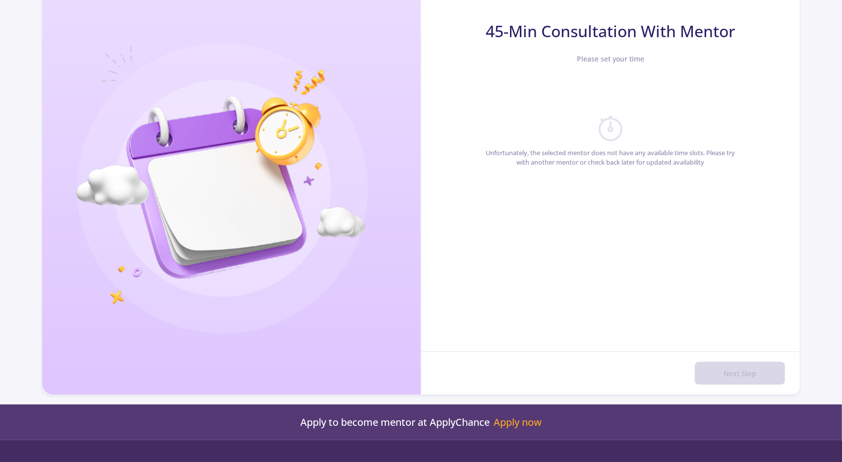
click at [582, 163] on p "Unfortunately, the selected mentor does not have any available time slots. Plea…" at bounding box center [611, 157] width 260 height 19
click at [584, 220] on div "45-Min Consultation With Mentor Please set your time Unfortunately, the selecte…" at bounding box center [610, 188] width 379 height 412
click at [584, 219] on div "45-Min Consultation With Mentor Please set your time Unfortunately, the selecte…" at bounding box center [610, 188] width 379 height 412
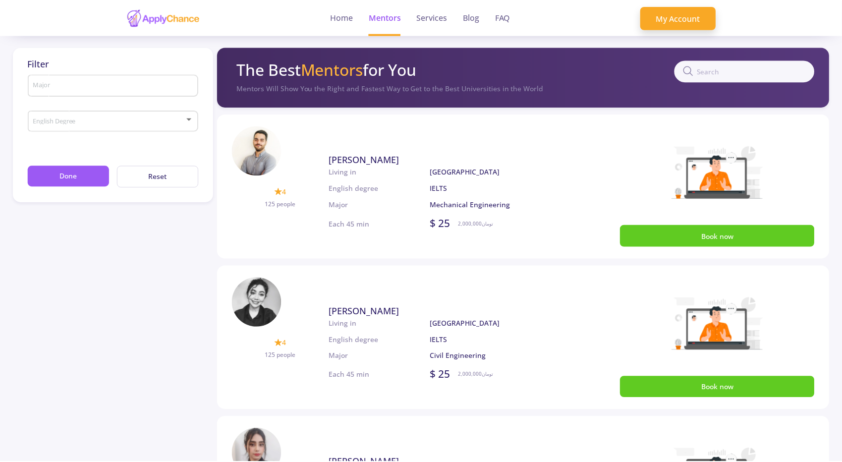
scroll to position [149, 0]
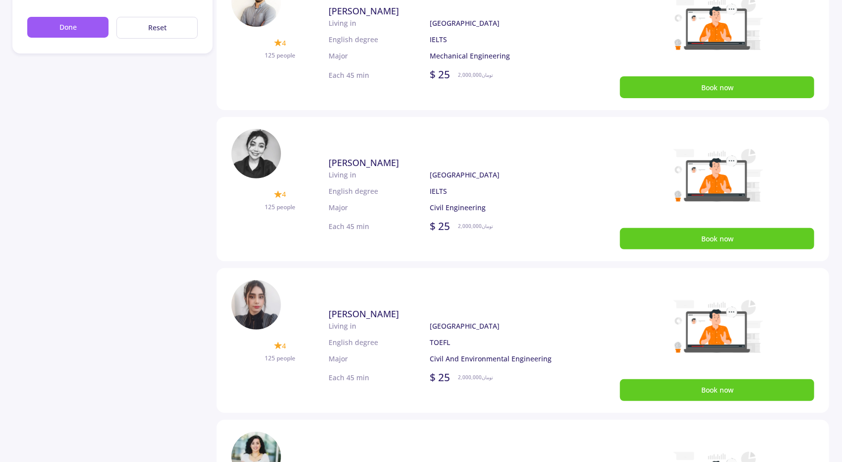
click at [270, 157] on img at bounding box center [256, 154] width 50 height 50
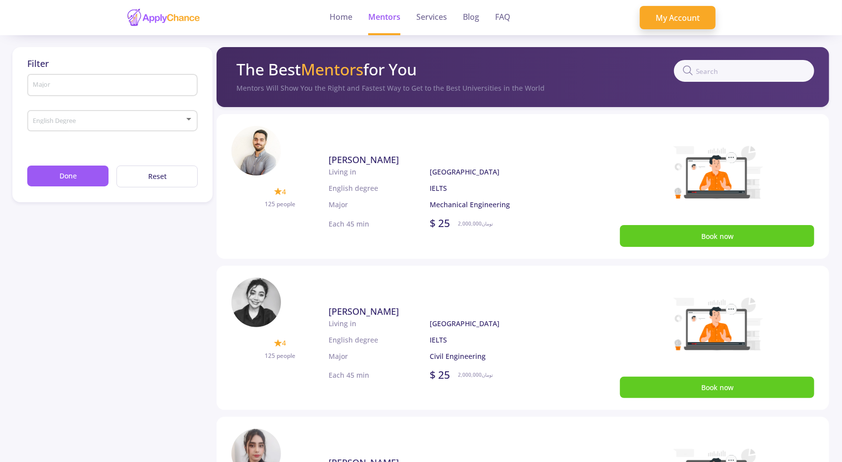
click at [252, 171] on img at bounding box center [256, 151] width 50 height 50
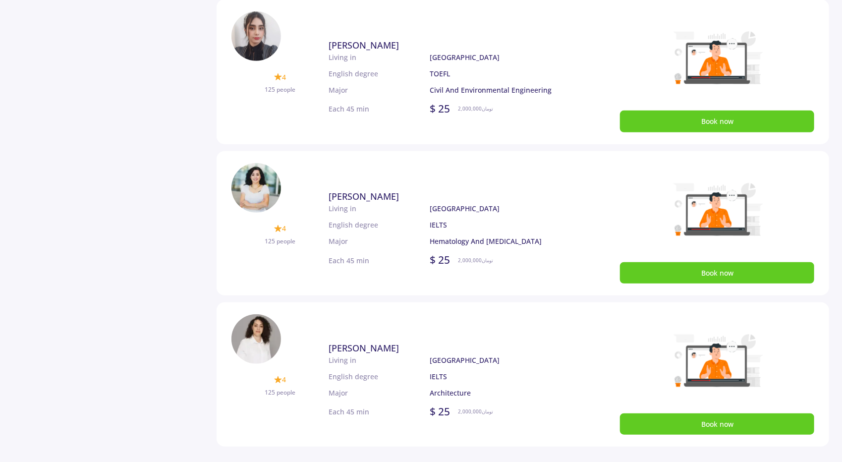
scroll to position [495, 0]
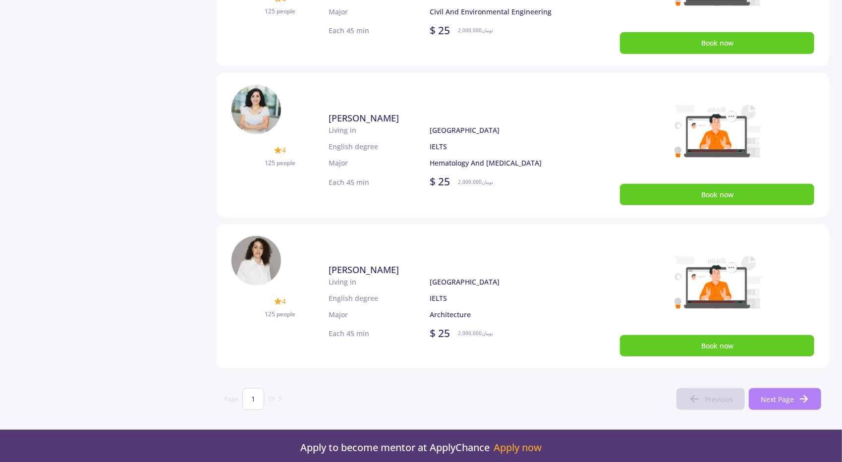
click at [769, 403] on span "Next Page" at bounding box center [777, 399] width 33 height 10
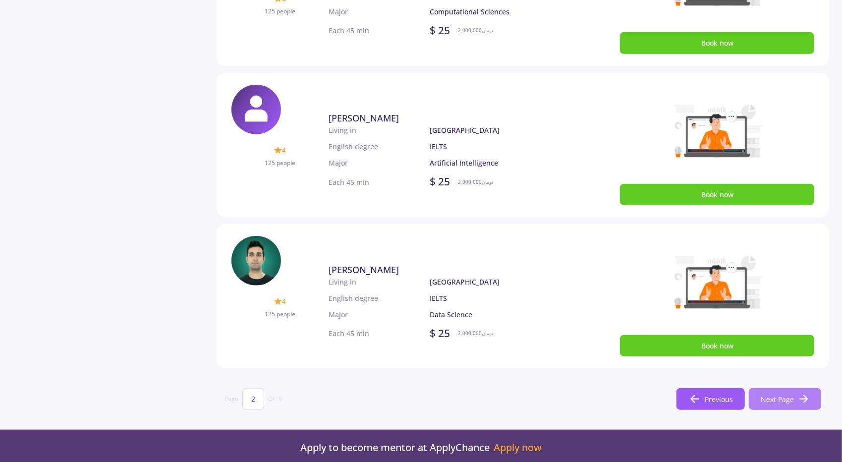
click at [772, 399] on span "Next Page" at bounding box center [777, 399] width 33 height 10
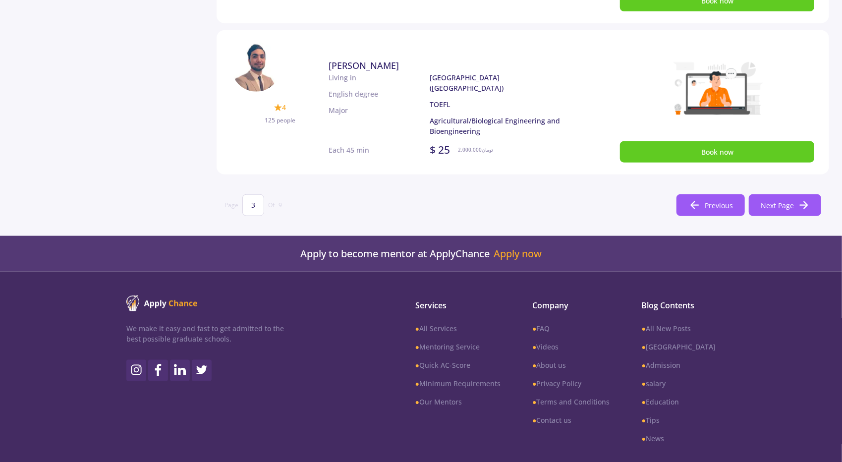
scroll to position [620, 0]
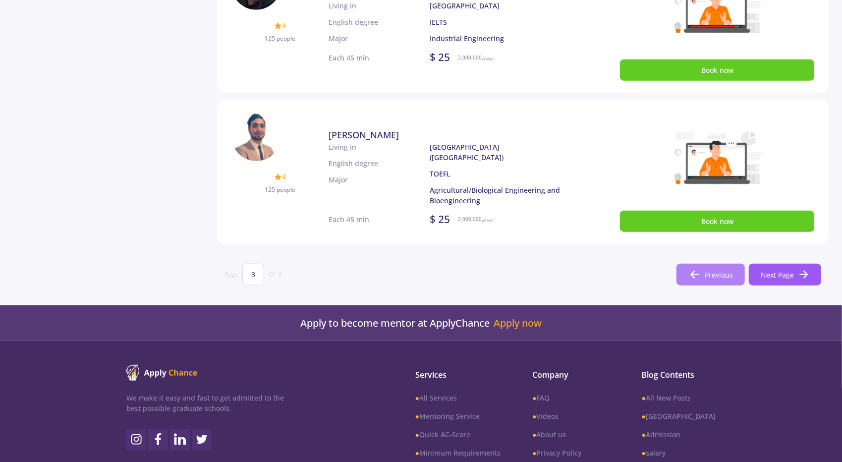
click at [702, 272] on button "Previous" at bounding box center [710, 275] width 68 height 22
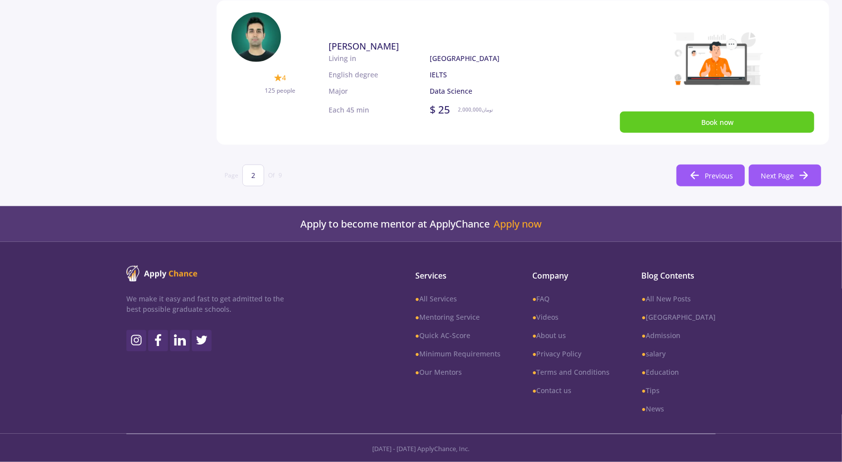
scroll to position [669, 0]
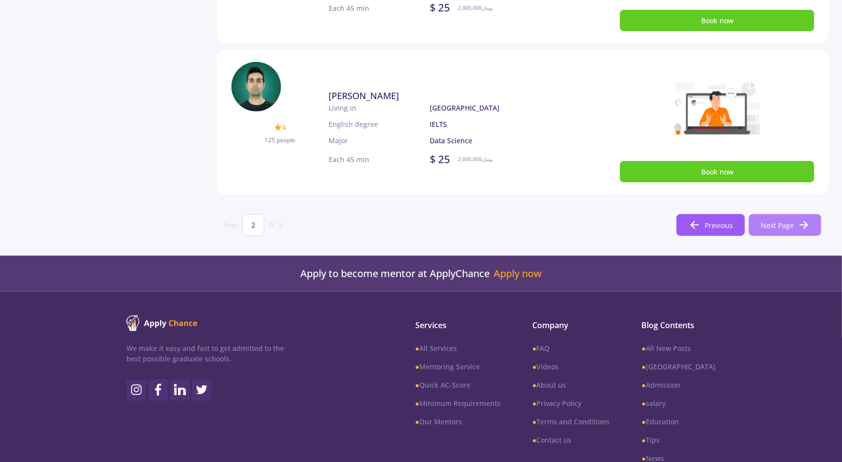
click at [786, 222] on span "Next Page" at bounding box center [777, 225] width 33 height 10
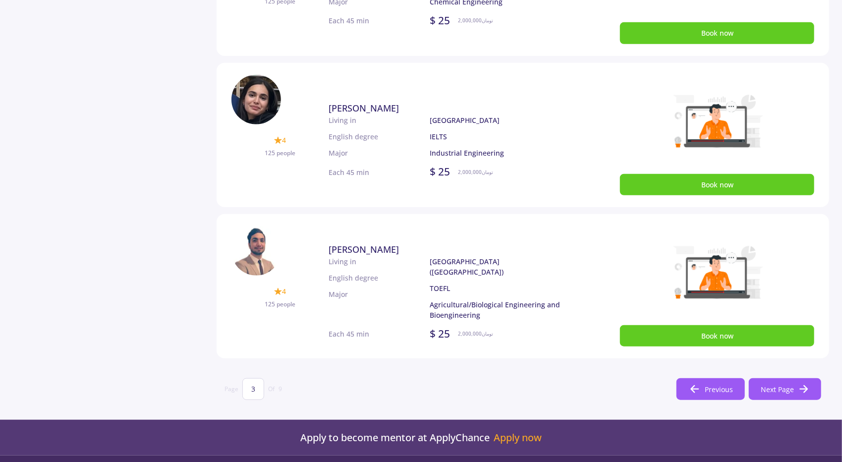
scroll to position [595, 0]
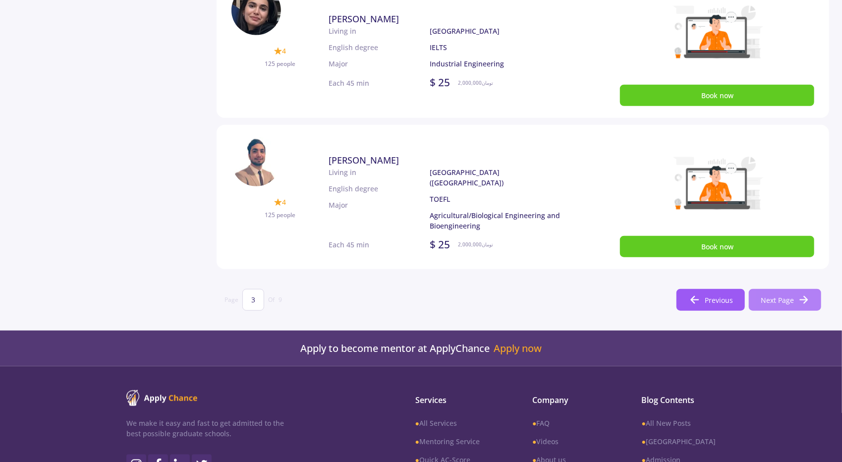
click at [796, 303] on button "Next Page" at bounding box center [785, 300] width 72 height 22
type input "4"
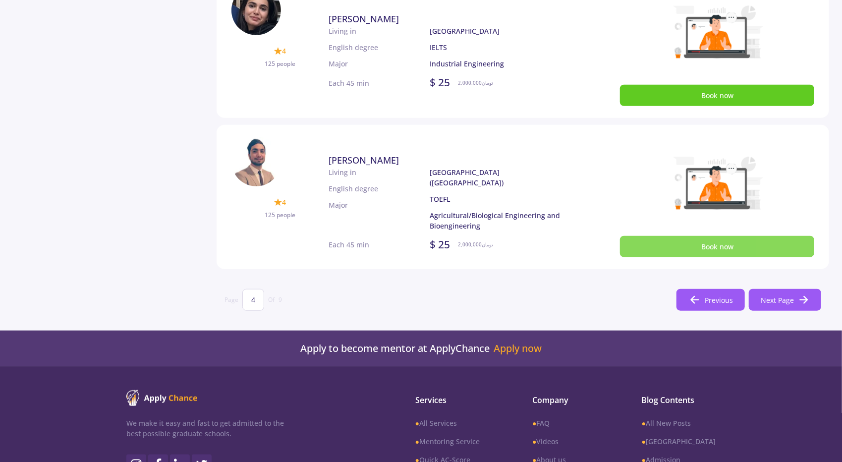
click at [659, 241] on button "Book now" at bounding box center [717, 246] width 194 height 21
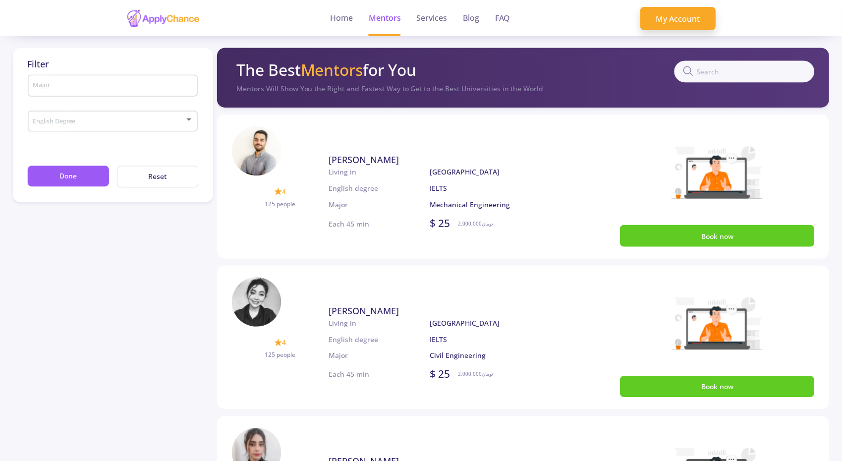
scroll to position [719, 0]
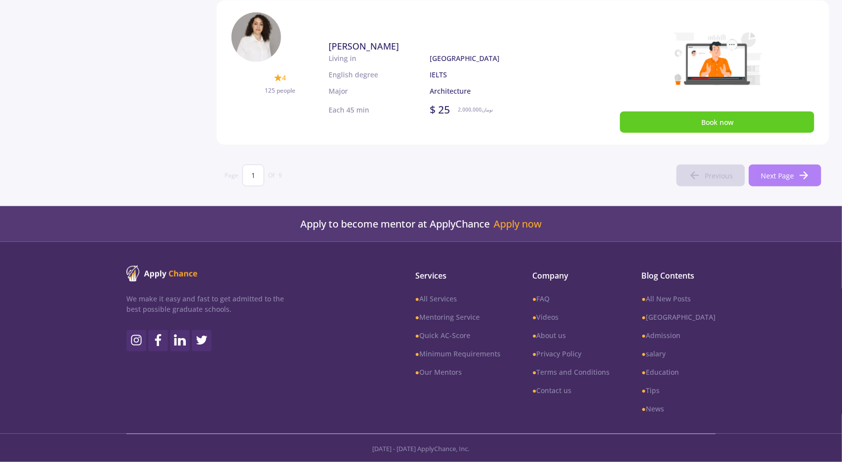
click at [801, 177] on icon at bounding box center [804, 175] width 12 height 12
type input "2"
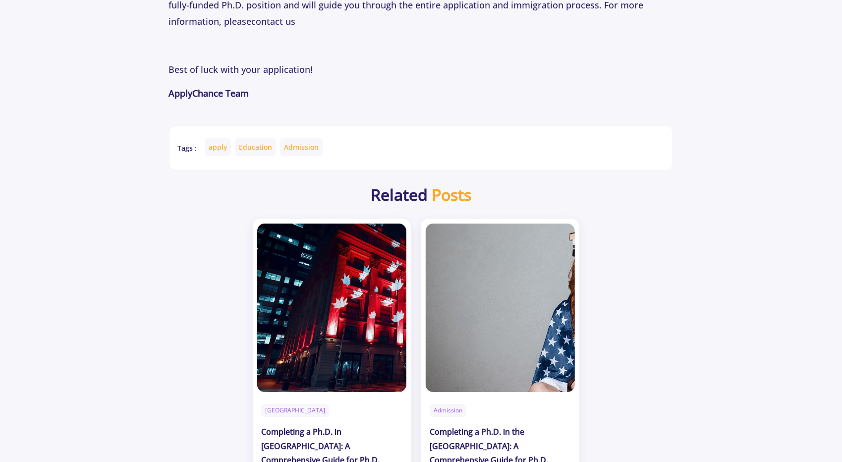
scroll to position [2400, 0]
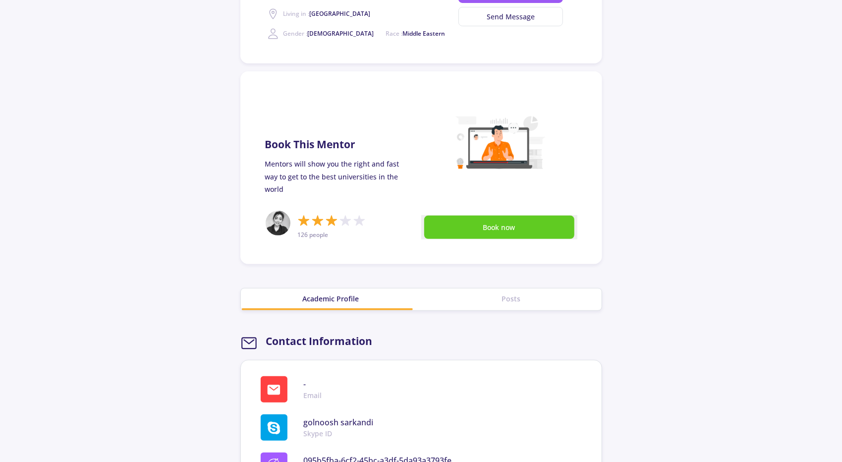
scroll to position [99, 0]
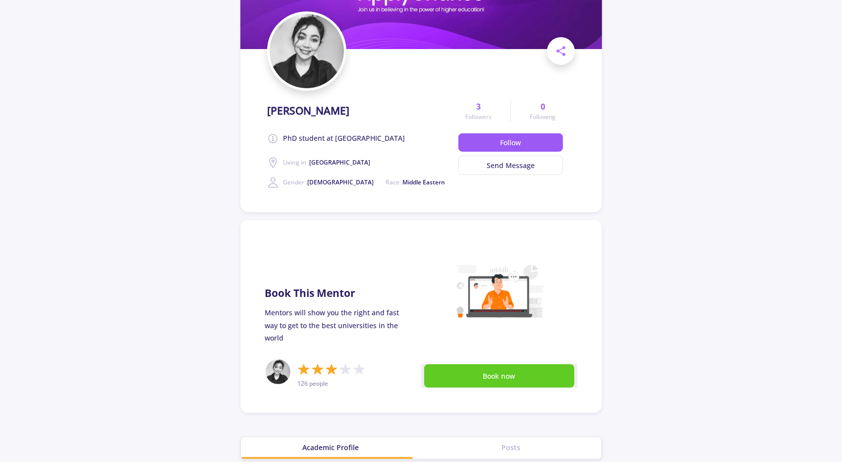
click at [389, 139] on span "PhD student at Concordia University" at bounding box center [344, 139] width 122 height 12
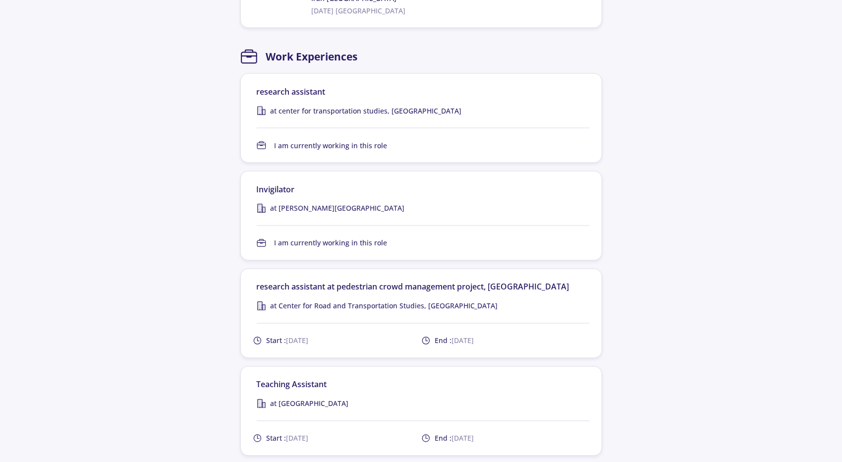
scroll to position [1090, 0]
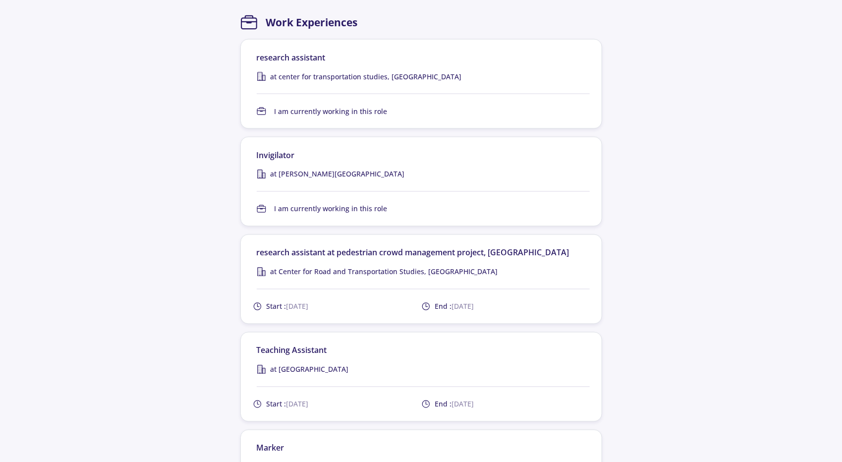
click at [343, 68] on section "research assistant at center for transportation studies, university of tehran I…" at bounding box center [421, 84] width 362 height 90
click at [364, 94] on div at bounding box center [423, 100] width 333 height 12
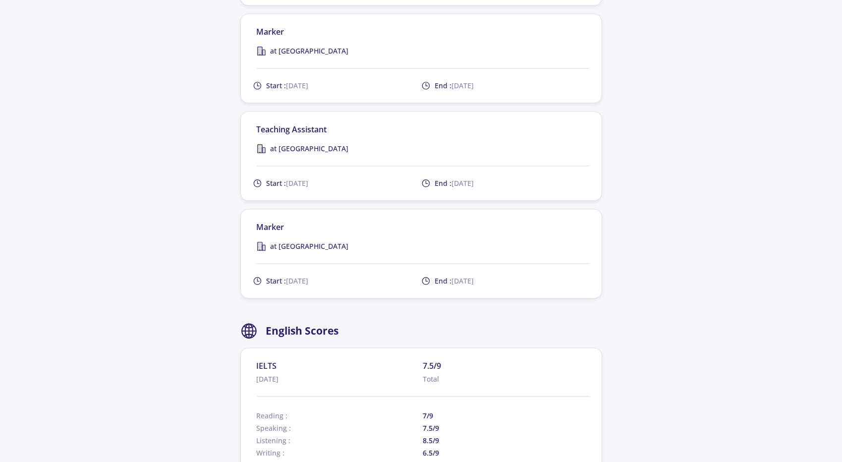
scroll to position [1536, 0]
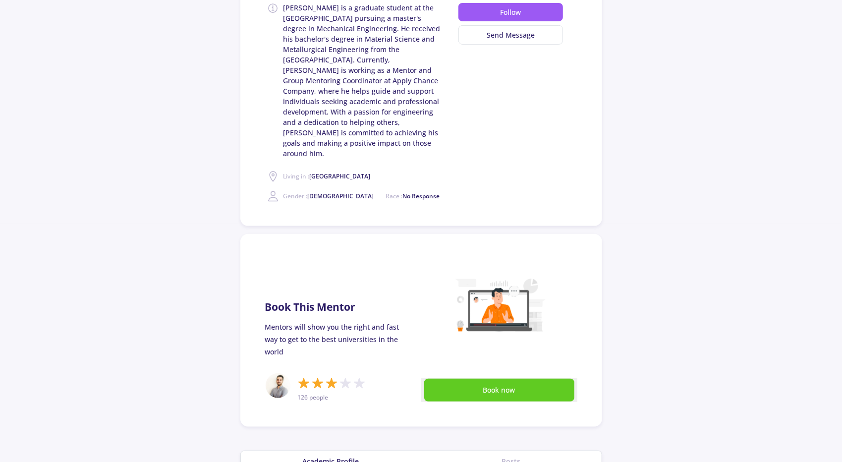
scroll to position [50, 0]
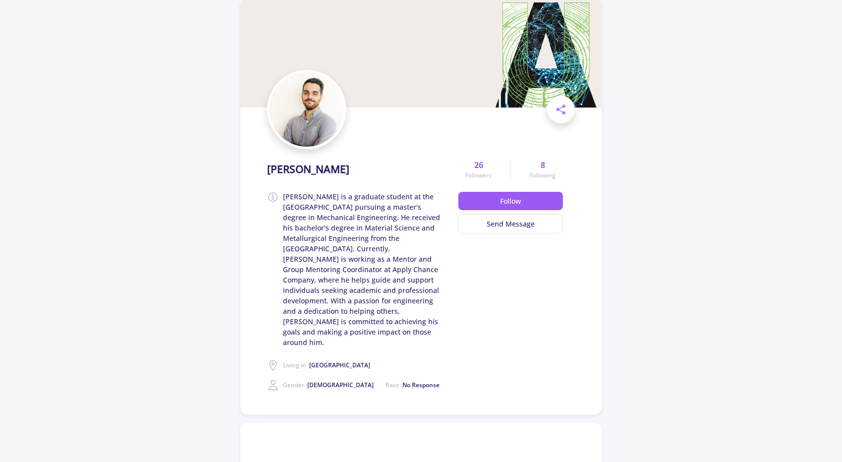
click at [400, 210] on span "[PERSON_NAME] is a graduate student at the [GEOGRAPHIC_DATA] pursuing a master'…" at bounding box center [365, 269] width 164 height 156
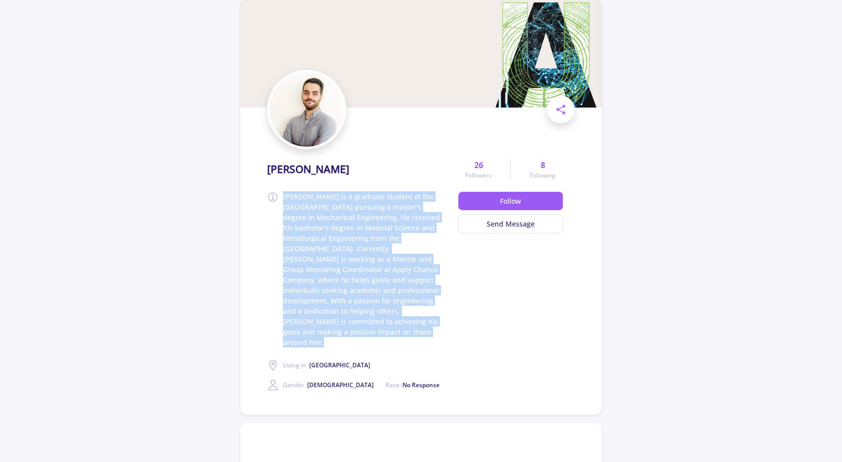
click at [401, 210] on span "[PERSON_NAME] is a graduate student at the [GEOGRAPHIC_DATA] pursuing a master'…" at bounding box center [365, 269] width 164 height 156
click at [401, 210] on span "Ali Mohammadi is a graduate student at the University of Alberta pursuing a mas…" at bounding box center [365, 269] width 164 height 156
click at [404, 235] on span "Ali Mohammadi is a graduate student at the University of Alberta pursuing a mas…" at bounding box center [365, 269] width 164 height 156
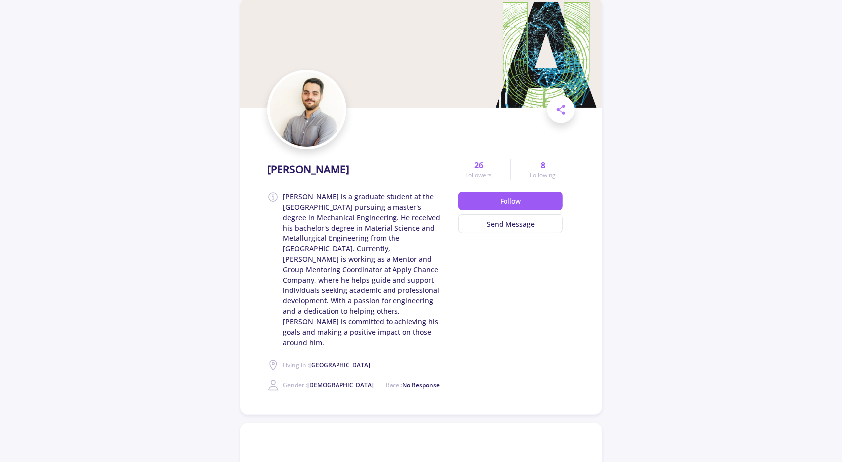
click at [478, 271] on div "26 Followers 8 Following Follow Send Message" at bounding box center [510, 273] width 128 height 236
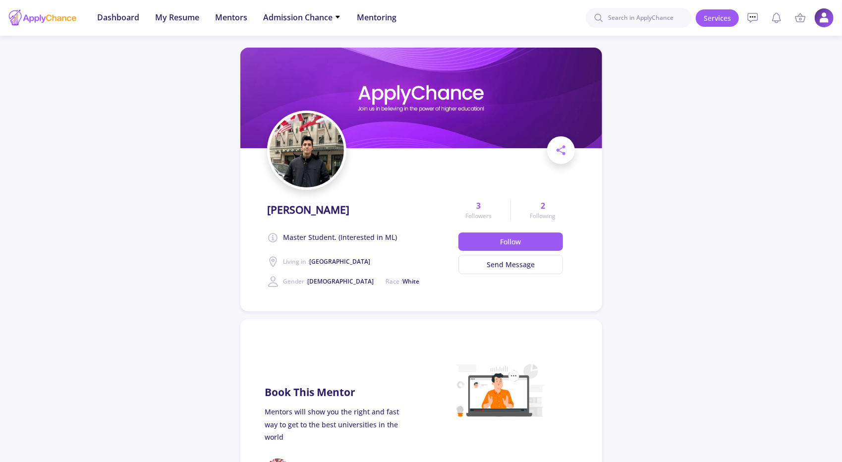
click at [310, 151] on img at bounding box center [307, 150] width 74 height 74
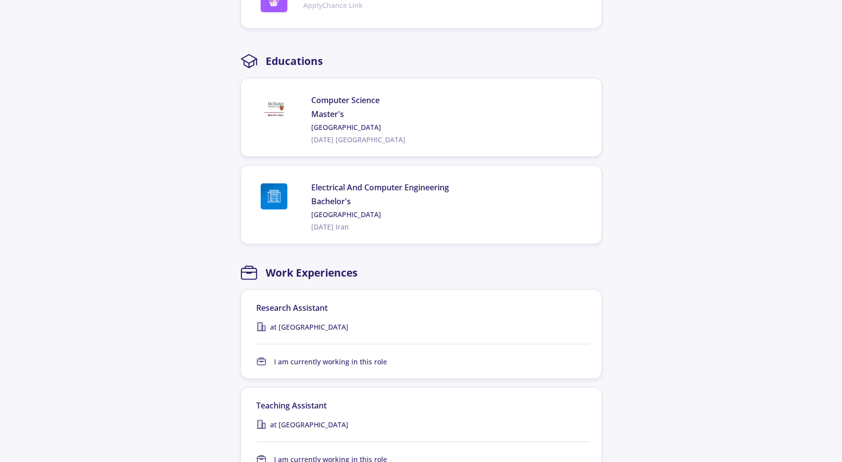
scroll to position [694, 0]
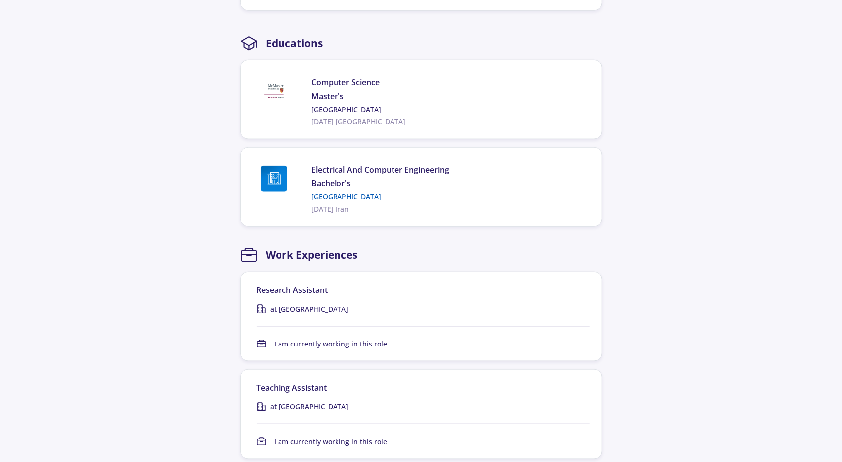
click at [376, 200] on div "Electrical And Computer Engineering Bachelor's University of Tehran 2023-06-30 …" at bounding box center [448, 189] width 274 height 51
click at [406, 204] on span "2023-06-30 Iran" at bounding box center [448, 209] width 274 height 10
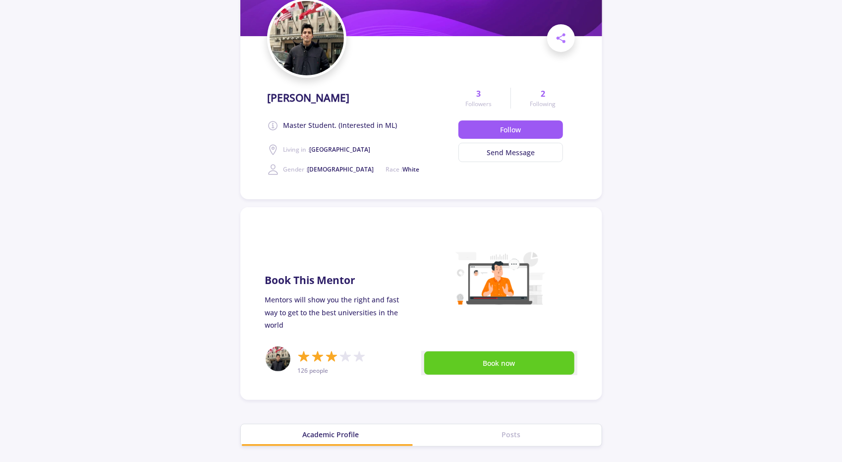
scroll to position [0, 0]
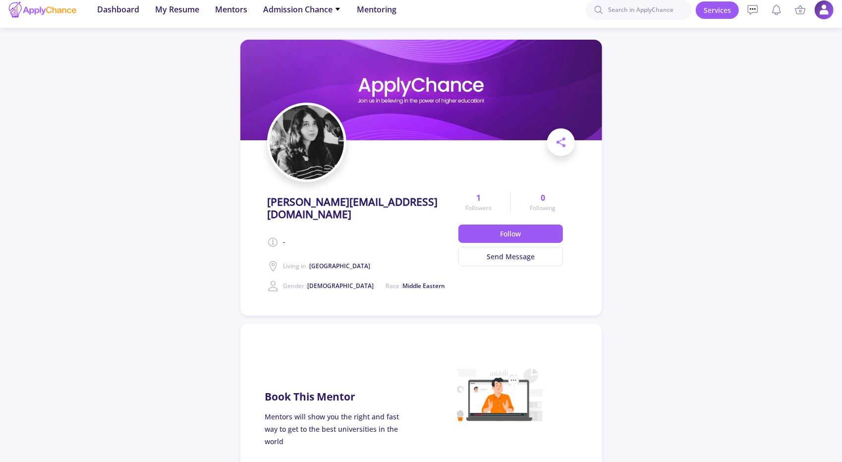
scroll to position [99, 0]
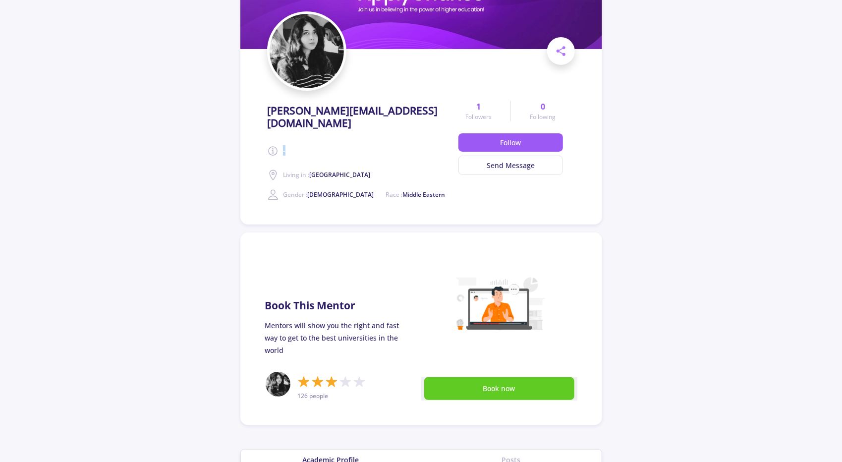
drag, startPoint x: 290, startPoint y: 137, endPoint x: 281, endPoint y: 138, distance: 8.9
click at [281, 138] on div "[PERSON_NAME][EMAIL_ADDRESS][DOMAIN_NAME] - Living in : [GEOGRAPHIC_DATA] Gende…" at bounding box center [356, 149] width 179 height 104
click at [329, 137] on div "[PERSON_NAME][EMAIL_ADDRESS][DOMAIN_NAME] - Living in : [GEOGRAPHIC_DATA] Gende…" at bounding box center [356, 149] width 179 height 104
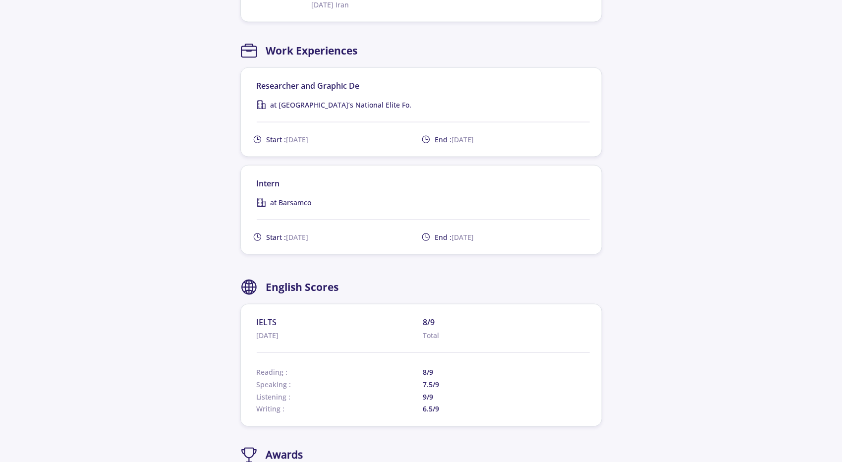
scroll to position [892, 0]
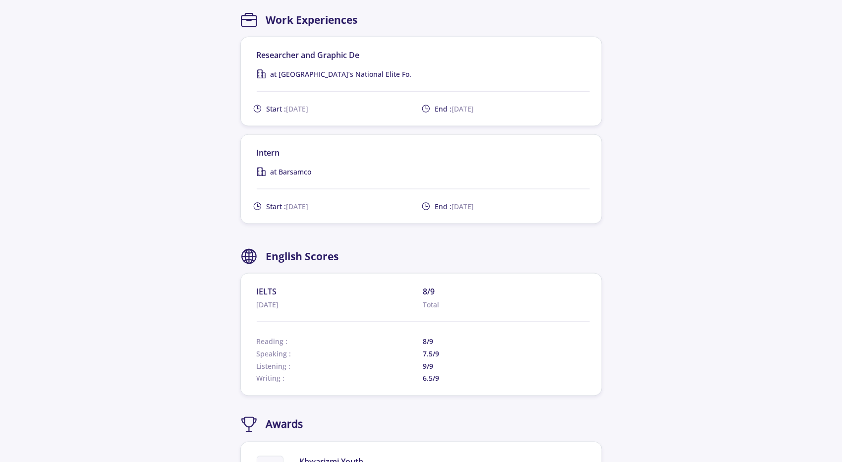
click at [343, 69] on span "at [GEOGRAPHIC_DATA]’s National Elite Fo." at bounding box center [340, 74] width 141 height 10
click at [359, 74] on section "Researcher and Graphic De at [GEOGRAPHIC_DATA]’s National Elite Fo. Start : [DA…" at bounding box center [421, 82] width 362 height 90
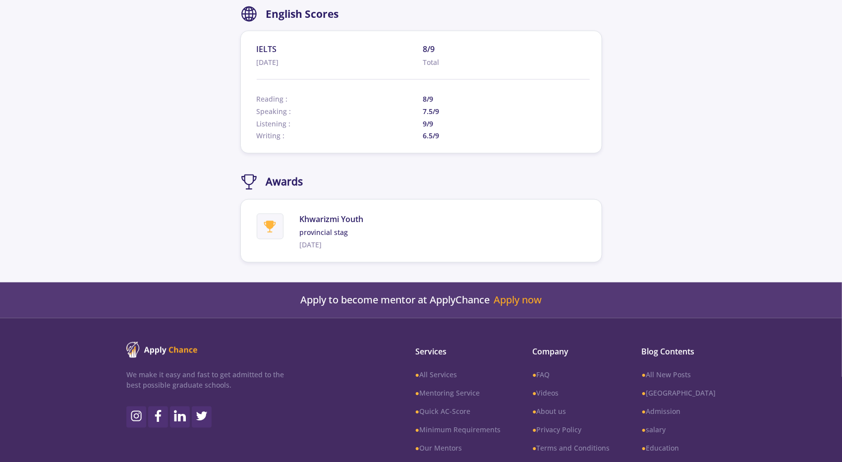
scroll to position [1195, 0]
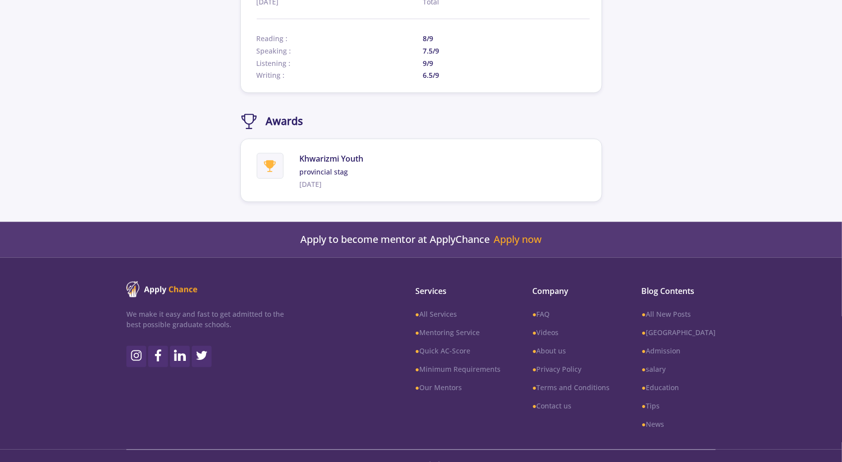
click at [328, 153] on span "Khwarizmi Youth" at bounding box center [331, 159] width 64 height 12
click at [371, 154] on div "Khwarizmi Youth provincial stag [DATE]" at bounding box center [423, 170] width 333 height 39
drag, startPoint x: 371, startPoint y: 156, endPoint x: 298, endPoint y: 125, distance: 78.6
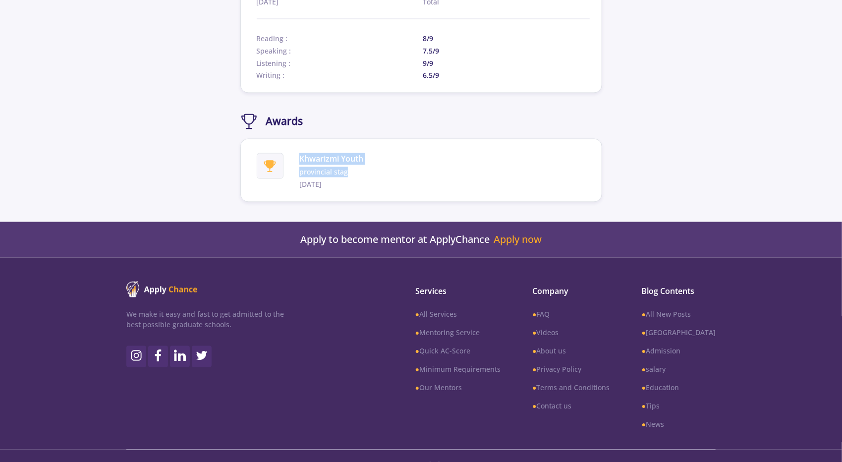
click at [298, 139] on section "Khwarizmi Youth provincial stag [DATE]" at bounding box center [421, 170] width 362 height 63
click at [381, 139] on section "Khwarizmi Youth provincial stag [DATE]" at bounding box center [421, 170] width 362 height 63
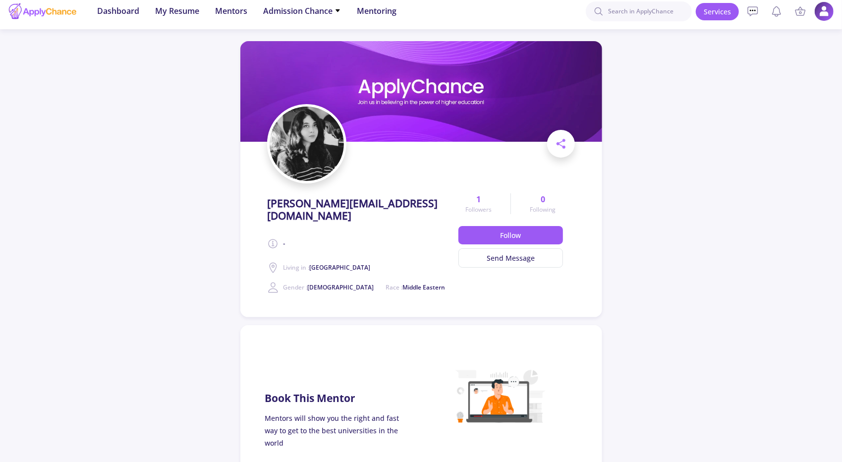
scroll to position [0, 0]
